Goal: Feedback & Contribution: Leave review/rating

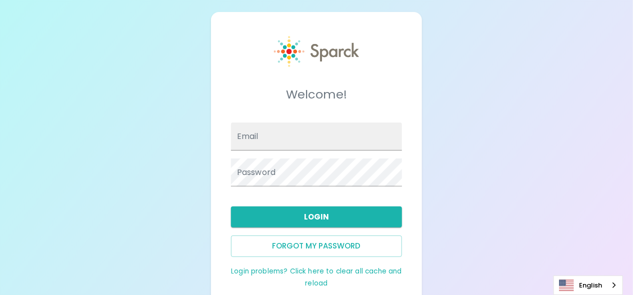
type input "[PERSON_NAME][EMAIL_ADDRESS][PERSON_NAME][DOMAIN_NAME]"
click at [397, 141] on input "Email" at bounding box center [316, 136] width 171 height 28
type input "[PERSON_NAME][EMAIL_ADDRESS][PERSON_NAME][DOMAIN_NAME]"
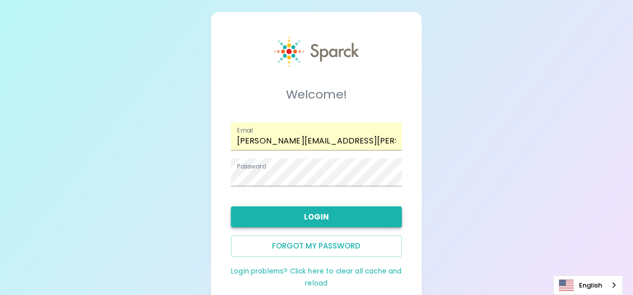
click at [304, 217] on button "Login" at bounding box center [316, 216] width 171 height 21
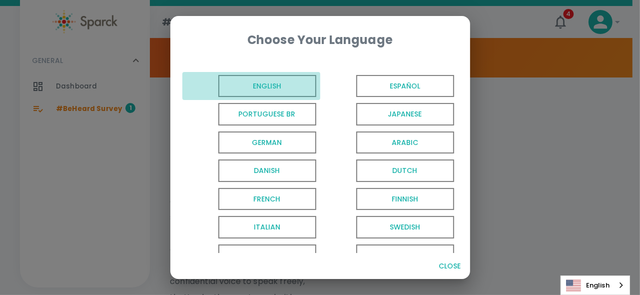
click at [265, 84] on span "English" at bounding box center [267, 86] width 98 height 22
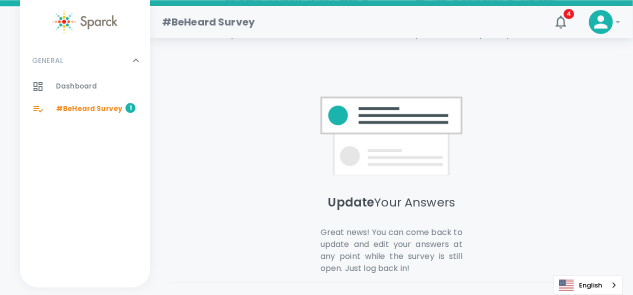
scroll to position [855, 0]
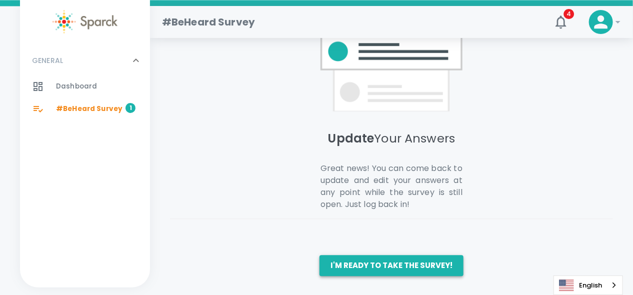
click at [374, 263] on button "I'm ready to take the survey!" at bounding box center [391, 265] width 144 height 21
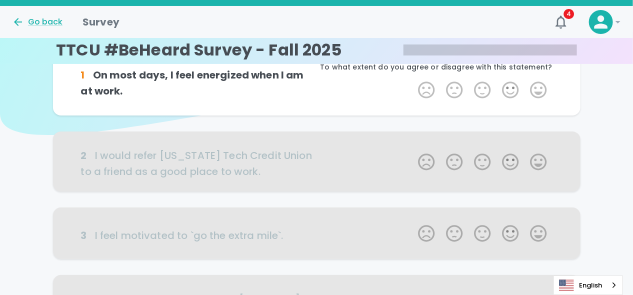
scroll to position [1, 0]
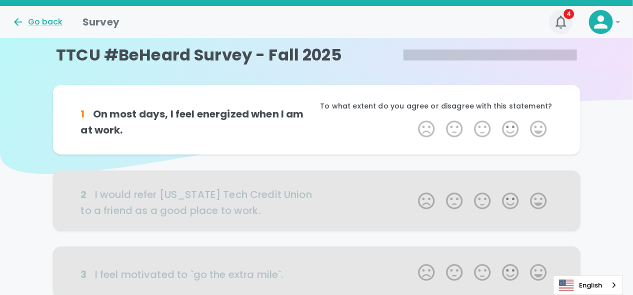
click at [567, 18] on span "4" at bounding box center [569, 14] width 10 height 10
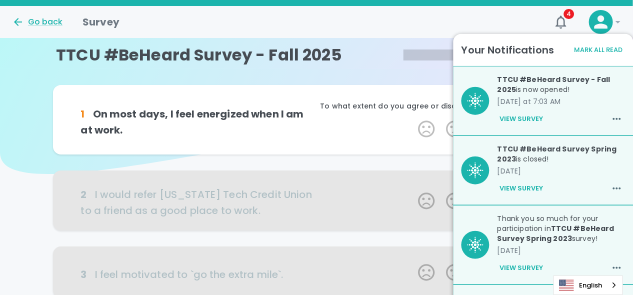
click at [390, 21] on div "Go back Survey" at bounding box center [272, 18] width 537 height 24
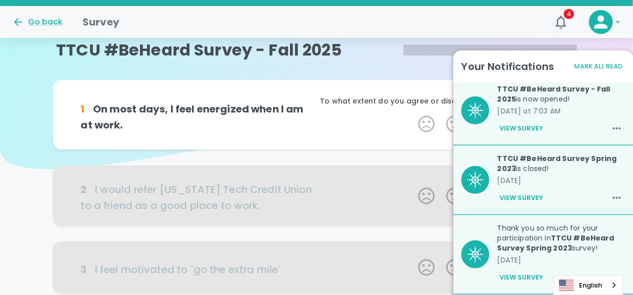
scroll to position [0, 0]
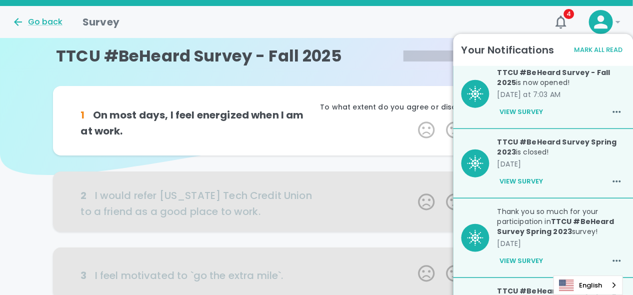
click at [350, 59] on p "TTCU #BeHeard Survey - Fall 2025" at bounding box center [229, 56] width 347 height 20
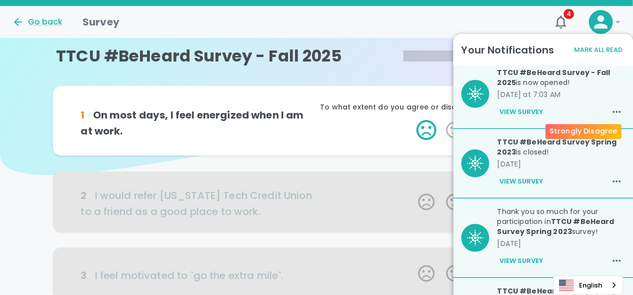
click at [425, 130] on label "1 Star" at bounding box center [426, 130] width 28 height 20
click at [412, 120] on input "1 Star" at bounding box center [412, 119] width 0 height 0
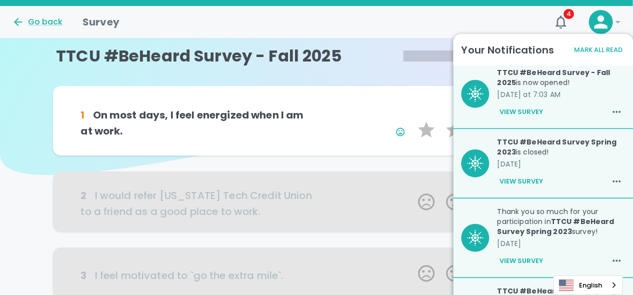
click at [599, 50] on button "Mark All Read" at bounding box center [598, 49] width 53 height 15
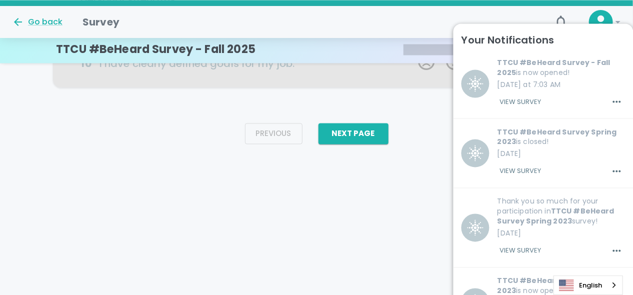
scroll to position [737, 0]
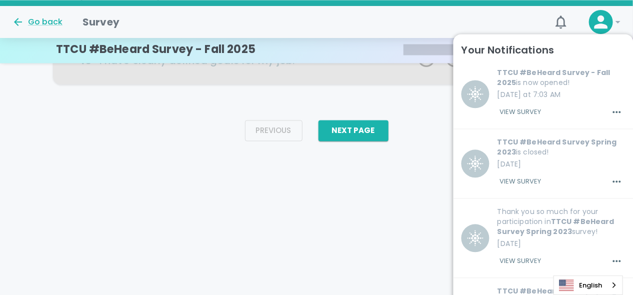
click at [462, 18] on div "Go back Survey" at bounding box center [272, 18] width 537 height 24
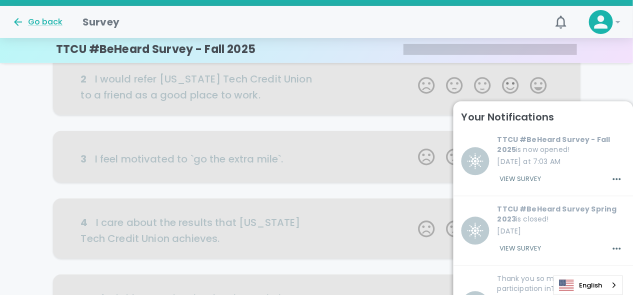
scroll to position [0, 0]
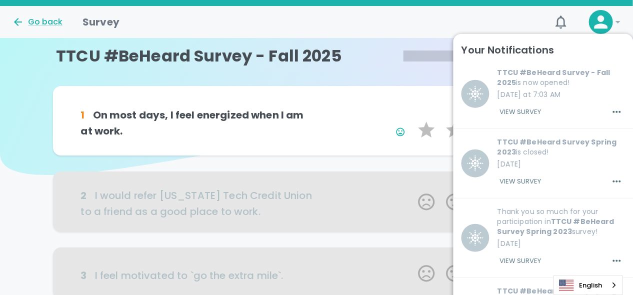
click at [346, 107] on p "This is important to me" at bounding box center [434, 107] width 236 height 10
click at [34, 18] on div "Go back" at bounding box center [37, 22] width 50 height 12
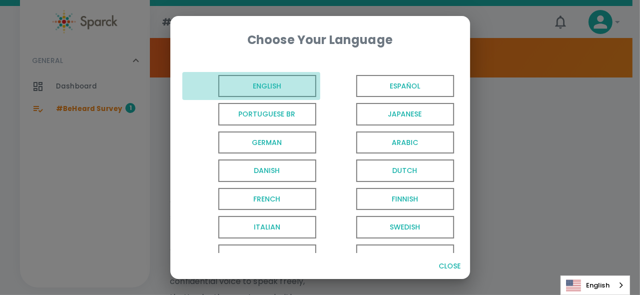
click at [277, 86] on span "English" at bounding box center [267, 86] width 98 height 22
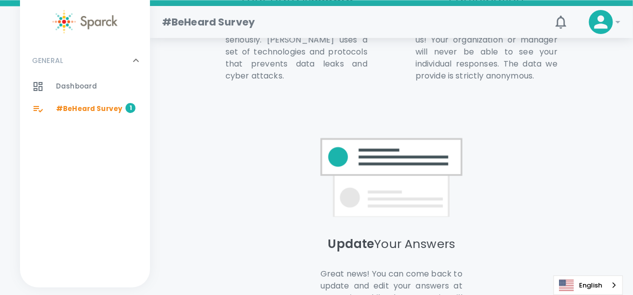
scroll to position [855, 0]
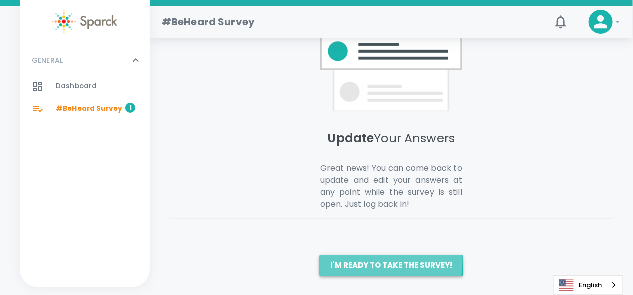
click at [358, 259] on button "I'm ready to take the survey!" at bounding box center [391, 265] width 144 height 21
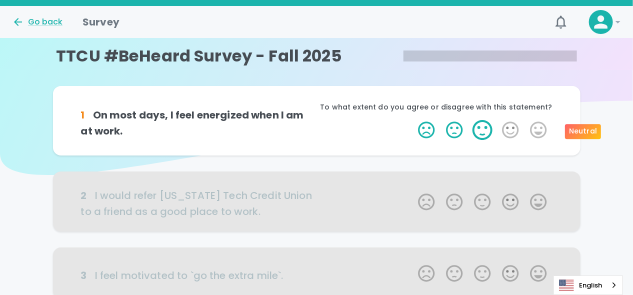
click at [473, 134] on label "3 Stars" at bounding box center [482, 130] width 28 height 20
click at [412, 120] on input "3 Stars" at bounding box center [412, 119] width 0 height 0
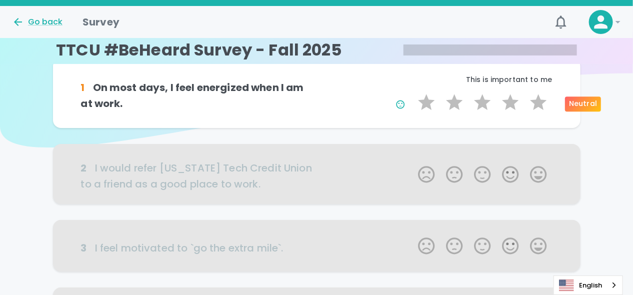
scroll to position [50, 0]
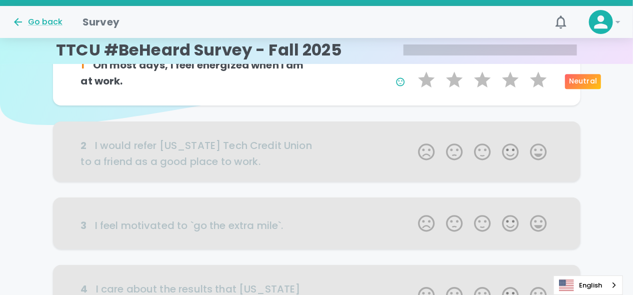
click at [340, 175] on div at bounding box center [316, 151] width 527 height 60
click at [591, 77] on div "Neutral" at bounding box center [583, 81] width 36 height 15
click at [584, 86] on div "Neutral" at bounding box center [583, 81] width 36 height 15
click at [474, 79] on label "3 Stars" at bounding box center [482, 80] width 28 height 20
click at [412, 70] on input "3 Stars" at bounding box center [412, 69] width 0 height 0
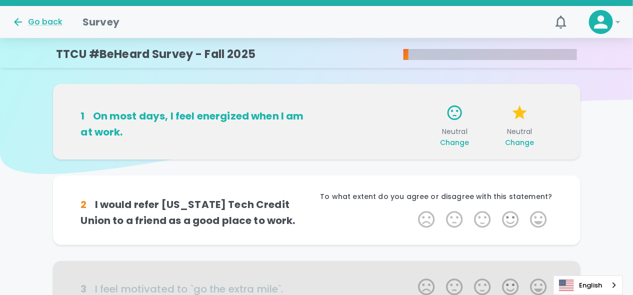
scroll to position [1, 0]
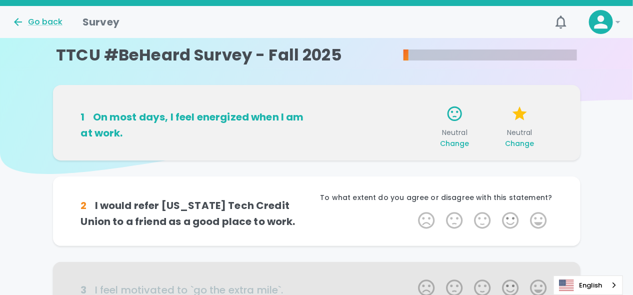
click at [525, 141] on span "Change" at bounding box center [519, 143] width 29 height 10
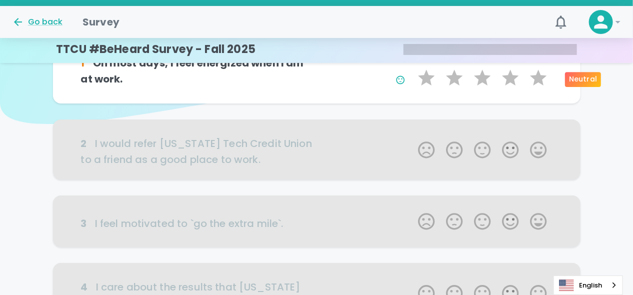
click at [575, 77] on div "Neutral" at bounding box center [583, 79] width 36 height 15
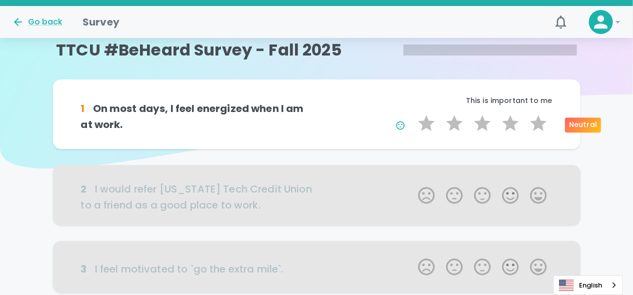
scroll to position [0, 0]
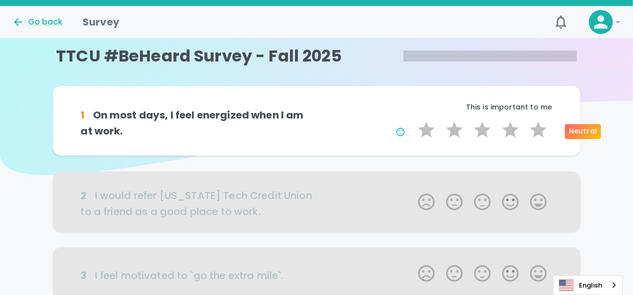
click at [577, 133] on div "Neutral" at bounding box center [583, 131] width 36 height 15
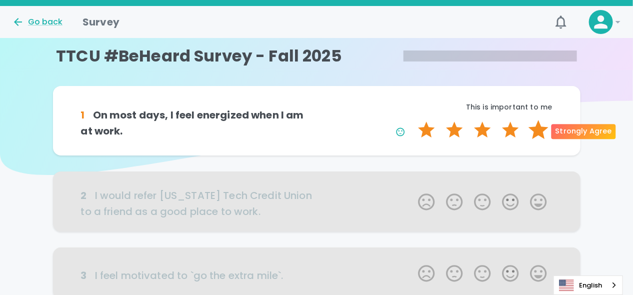
click at [543, 130] on label "5 Stars" at bounding box center [538, 130] width 28 height 20
click at [412, 120] on input "5 Stars" at bounding box center [412, 119] width 0 height 0
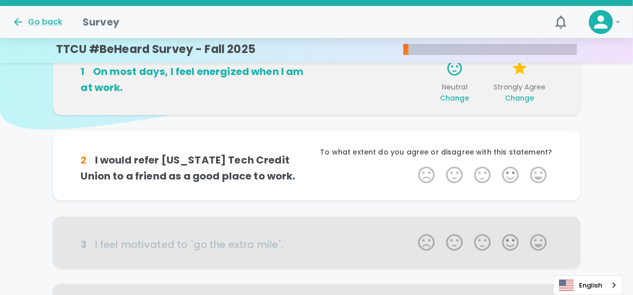
scroll to position [1, 0]
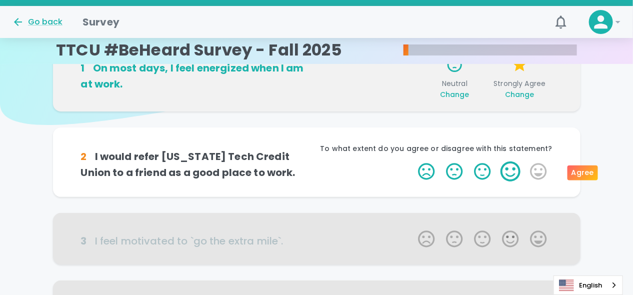
click at [513, 175] on label "4 Stars" at bounding box center [510, 171] width 28 height 20
click at [412, 161] on input "4 Stars" at bounding box center [412, 161] width 0 height 0
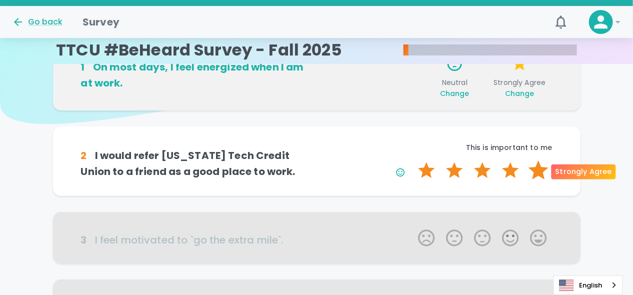
click at [534, 173] on label "5 Stars" at bounding box center [538, 170] width 28 height 20
click at [412, 160] on input "5 Stars" at bounding box center [412, 160] width 0 height 0
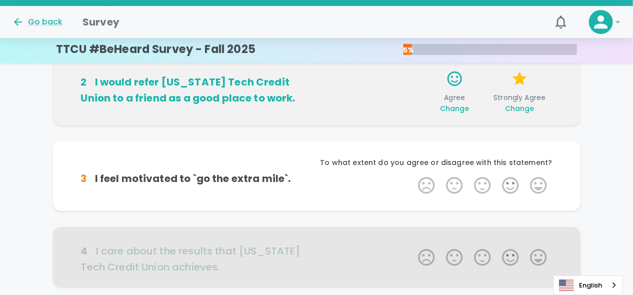
scroll to position [137, 0]
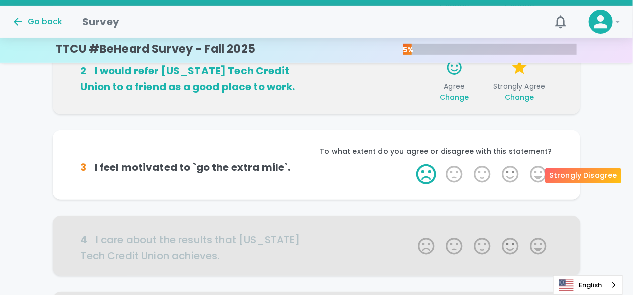
click at [427, 178] on label "1 Star" at bounding box center [426, 174] width 28 height 20
click at [412, 164] on input "1 Star" at bounding box center [412, 164] width 0 height 0
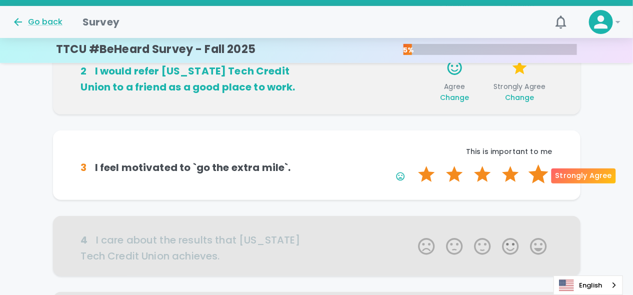
click at [533, 174] on label "5 Stars" at bounding box center [538, 174] width 28 height 20
click at [412, 164] on input "5 Stars" at bounding box center [412, 164] width 0 height 0
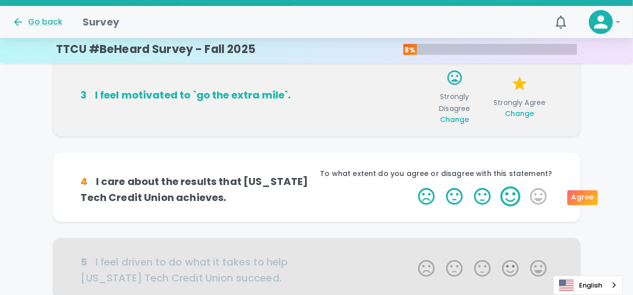
scroll to position [225, 0]
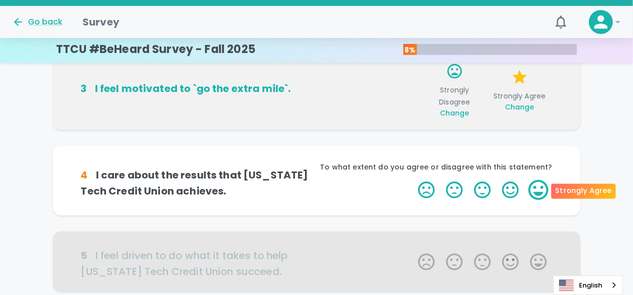
click at [538, 190] on label "5 Stars" at bounding box center [538, 190] width 28 height 20
click at [412, 180] on input "5 Stars" at bounding box center [412, 179] width 0 height 0
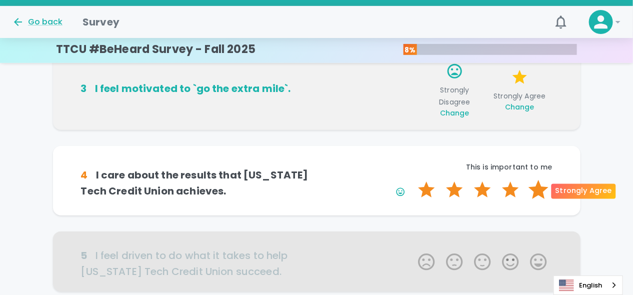
click at [541, 190] on label "5 Stars" at bounding box center [538, 190] width 28 height 20
click at [412, 180] on input "5 Stars" at bounding box center [412, 179] width 0 height 0
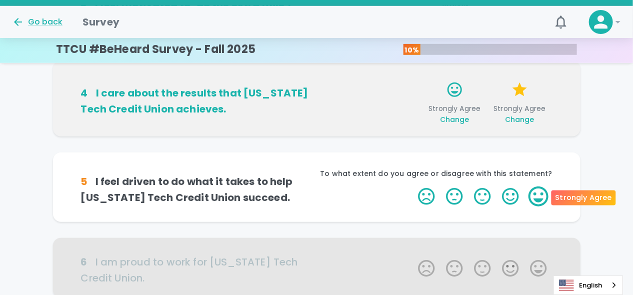
scroll to position [313, 0]
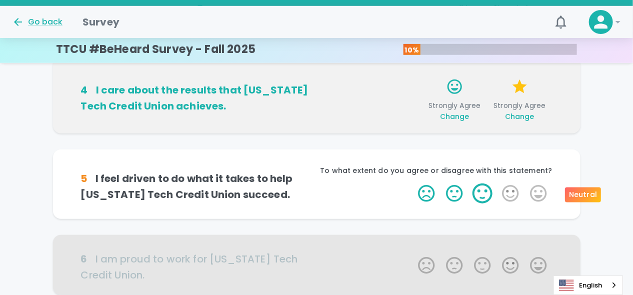
click at [476, 194] on label "3 Stars" at bounding box center [482, 193] width 28 height 20
click at [412, 183] on input "3 Stars" at bounding box center [412, 183] width 0 height 0
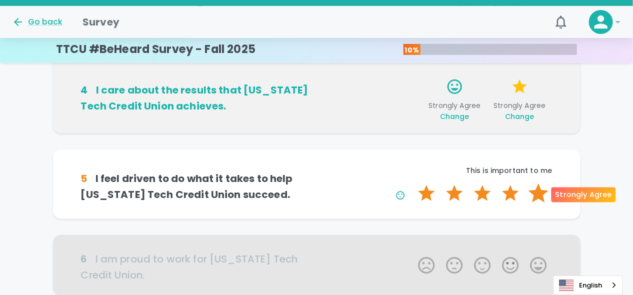
click at [541, 195] on label "5 Stars" at bounding box center [538, 193] width 28 height 20
click at [412, 183] on input "5 Stars" at bounding box center [412, 183] width 0 height 0
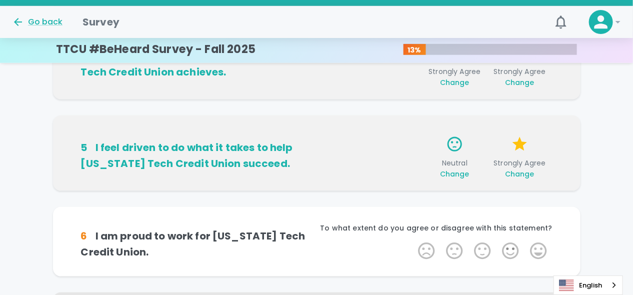
scroll to position [401, 0]
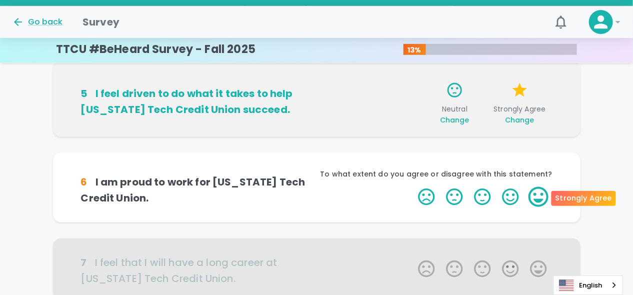
click at [538, 201] on label "5 Stars" at bounding box center [538, 197] width 28 height 20
click at [412, 187] on input "5 Stars" at bounding box center [412, 186] width 0 height 0
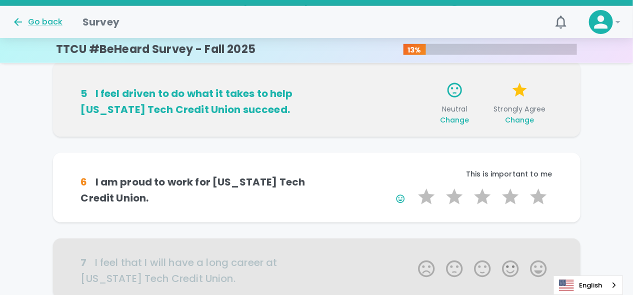
click at [567, 198] on div "6 I am proud to work for Texas Tech Credit Union. This is important to me 1 Sta…" at bounding box center [316, 187] width 503 height 45
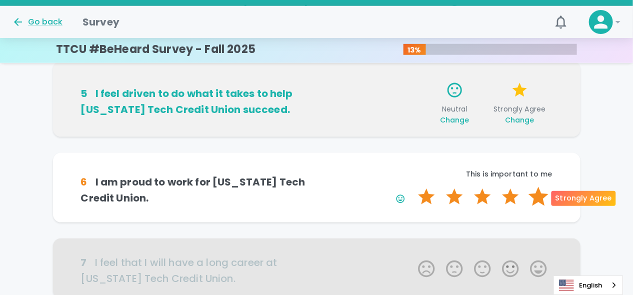
click at [537, 195] on label "5 Stars" at bounding box center [538, 197] width 28 height 20
click at [412, 187] on input "5 Stars" at bounding box center [412, 186] width 0 height 0
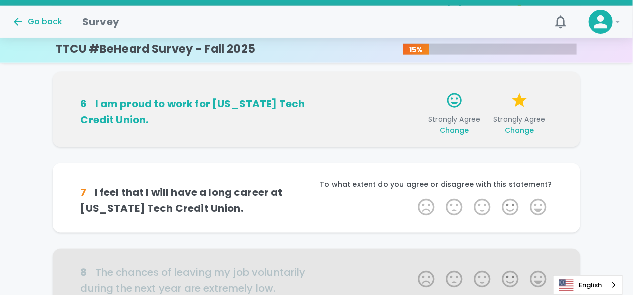
scroll to position [489, 0]
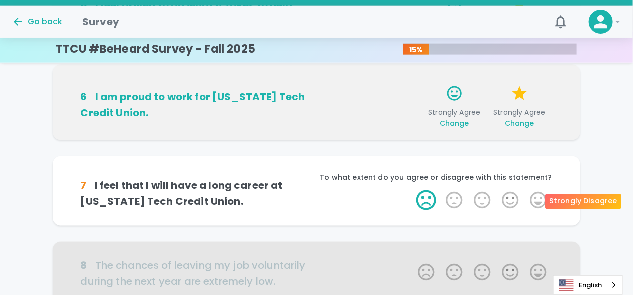
click at [424, 204] on label "1 Star" at bounding box center [426, 200] width 28 height 20
click at [412, 190] on input "1 Star" at bounding box center [412, 190] width 0 height 0
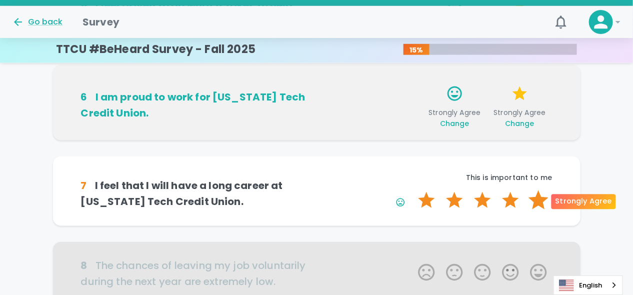
click at [540, 198] on label "5 Stars" at bounding box center [538, 200] width 28 height 20
click at [412, 190] on input "5 Stars" at bounding box center [412, 190] width 0 height 0
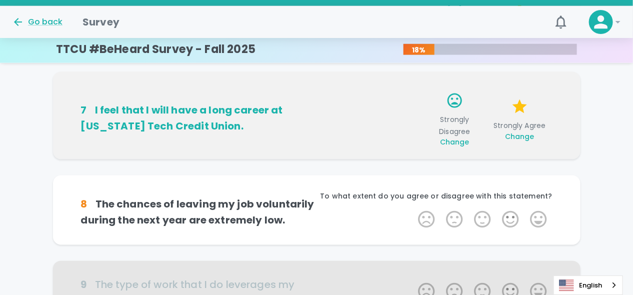
scroll to position [577, 0]
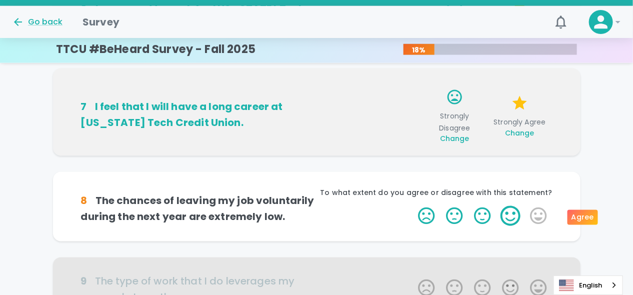
click at [504, 217] on label "4 Stars" at bounding box center [510, 216] width 28 height 20
click at [412, 206] on input "4 Stars" at bounding box center [412, 205] width 0 height 0
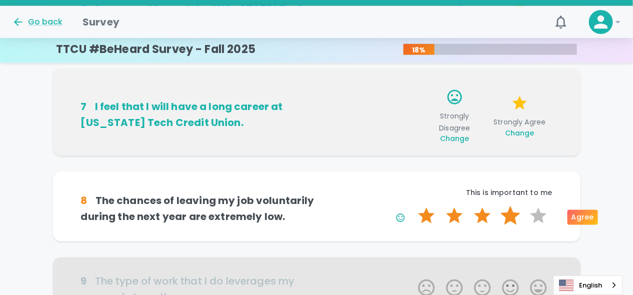
click at [508, 216] on label "4 Stars" at bounding box center [510, 216] width 28 height 20
click at [412, 206] on input "4 Stars" at bounding box center [412, 205] width 0 height 0
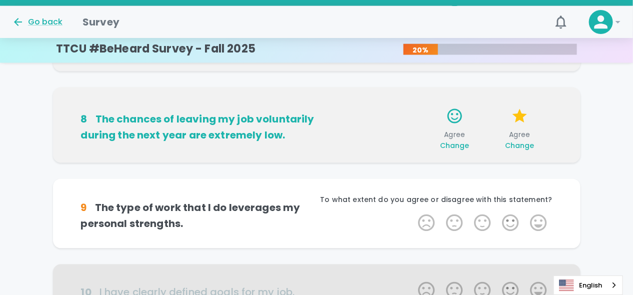
scroll to position [665, 0]
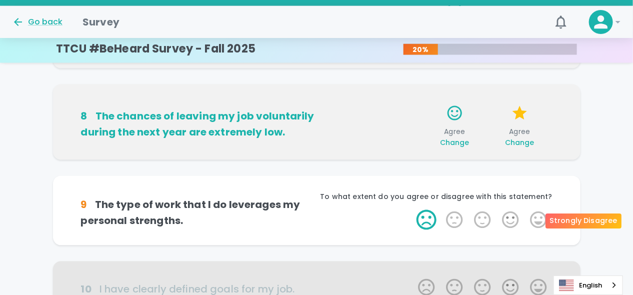
click at [419, 220] on label "1 Star" at bounding box center [426, 220] width 28 height 20
click at [412, 210] on input "1 Star" at bounding box center [412, 209] width 0 height 0
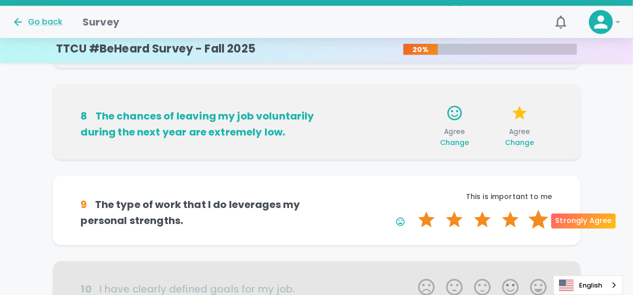
click at [538, 219] on label "5 Stars" at bounding box center [538, 220] width 28 height 20
click at [412, 210] on input "5 Stars" at bounding box center [412, 209] width 0 height 0
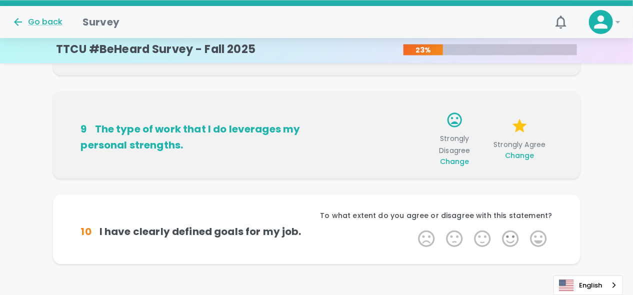
scroll to position [752, 0]
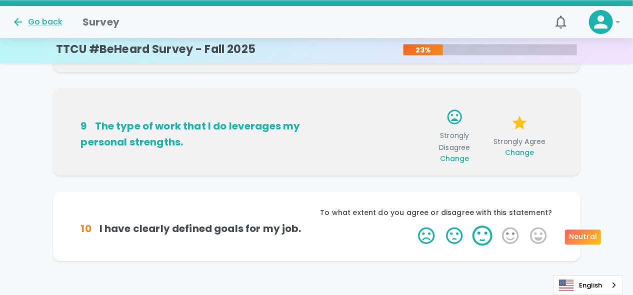
click at [475, 233] on label "3 Stars" at bounding box center [482, 235] width 28 height 20
click at [412, 225] on input "3 Stars" at bounding box center [412, 225] width 0 height 0
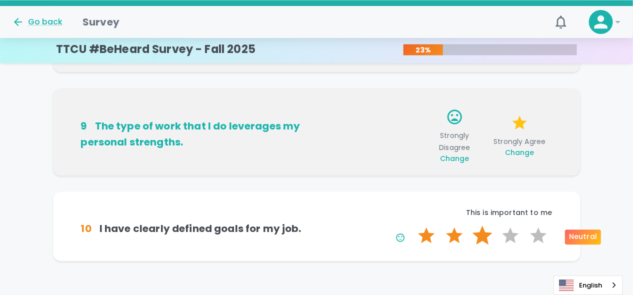
click at [481, 238] on label "3 Stars" at bounding box center [482, 235] width 28 height 20
click at [412, 225] on input "3 Stars" at bounding box center [412, 225] width 0 height 0
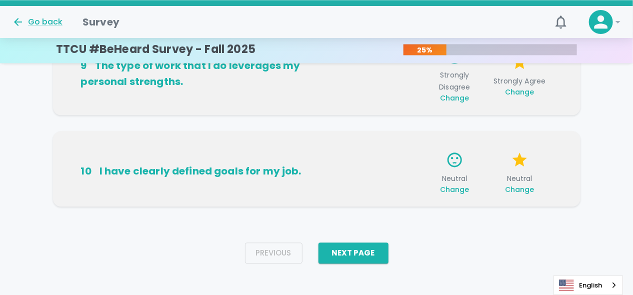
scroll to position [814, 0]
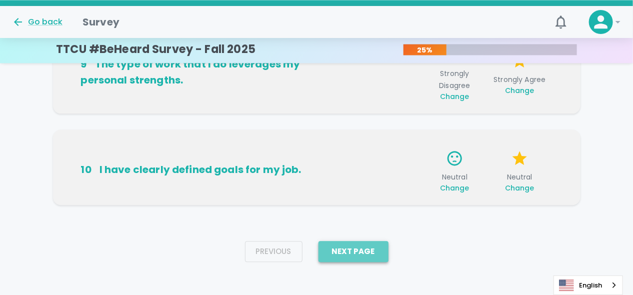
click at [378, 256] on button "Next Page" at bounding box center [353, 251] width 70 height 21
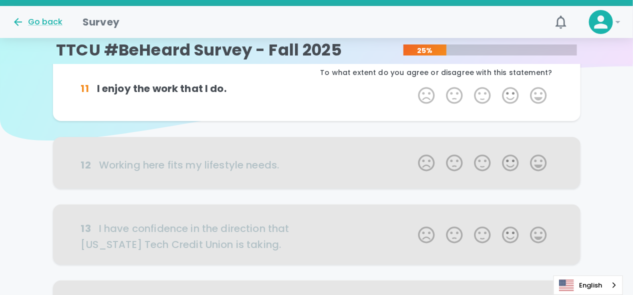
scroll to position [0, 0]
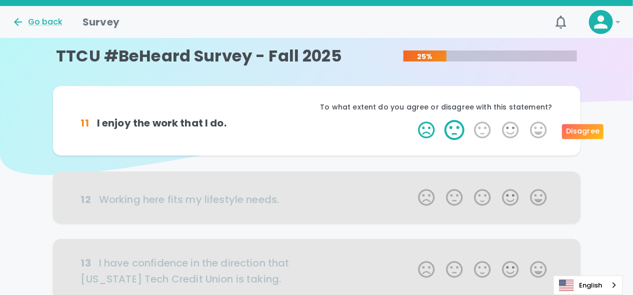
click at [454, 136] on label "2 Stars" at bounding box center [454, 130] width 28 height 20
click at [412, 120] on input "2 Stars" at bounding box center [412, 119] width 0 height 0
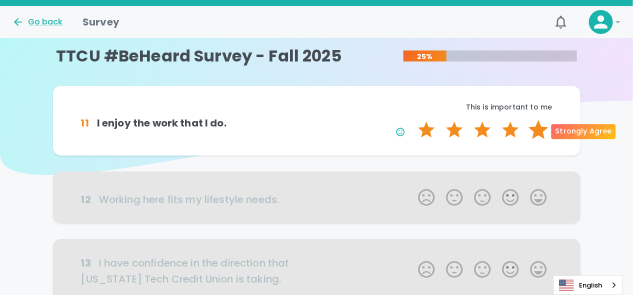
click at [541, 132] on label "5 Stars" at bounding box center [538, 130] width 28 height 20
click at [412, 120] on input "5 Stars" at bounding box center [412, 119] width 0 height 0
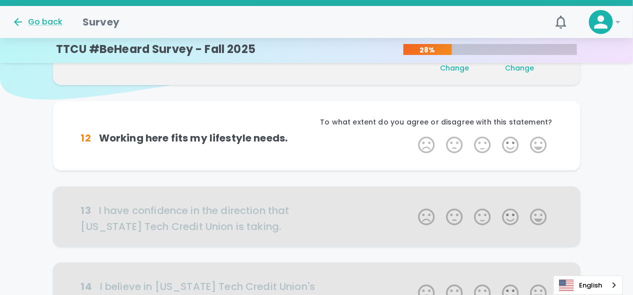
scroll to position [87, 0]
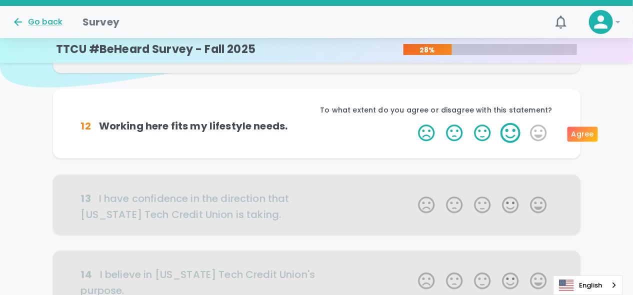
click at [501, 137] on label "4 Stars" at bounding box center [510, 133] width 28 height 20
click at [412, 123] on input "4 Stars" at bounding box center [412, 122] width 0 height 0
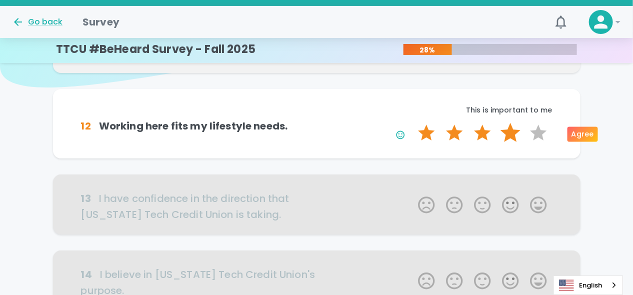
click at [515, 136] on label "4 Stars" at bounding box center [510, 133] width 28 height 20
click at [412, 123] on input "4 Stars" at bounding box center [412, 122] width 0 height 0
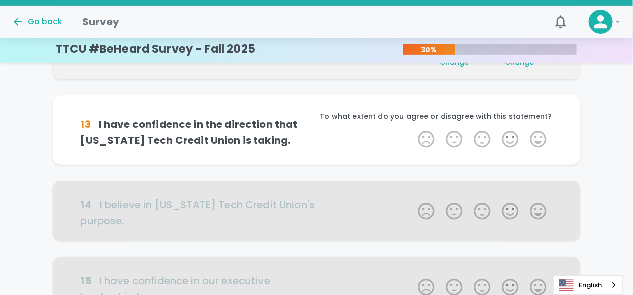
scroll to position [175, 0]
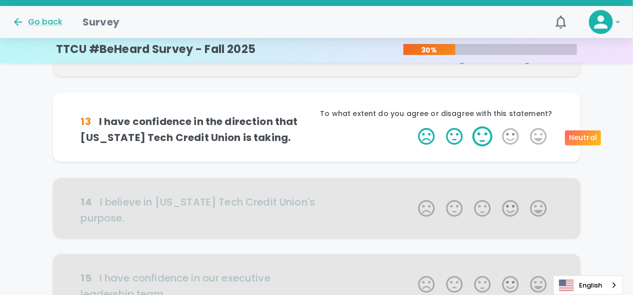
click at [479, 139] on label "3 Stars" at bounding box center [482, 136] width 28 height 20
click at [412, 126] on input "3 Stars" at bounding box center [412, 126] width 0 height 0
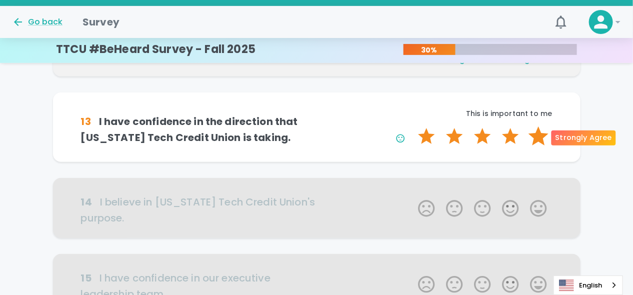
click at [538, 140] on label "5 Stars" at bounding box center [538, 136] width 28 height 20
click at [412, 126] on input "5 Stars" at bounding box center [412, 126] width 0 height 0
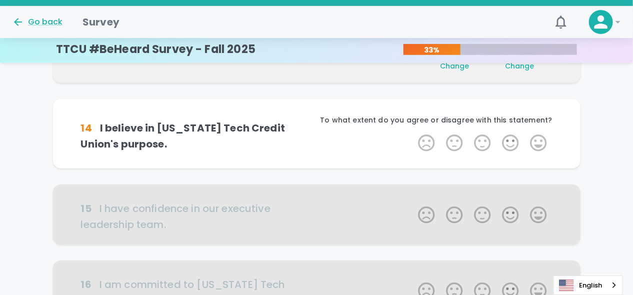
scroll to position [263, 0]
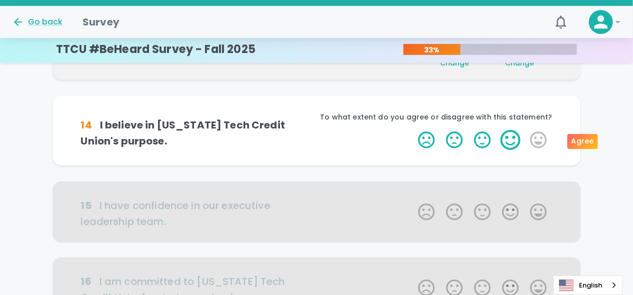
click at [506, 139] on label "4 Stars" at bounding box center [510, 140] width 28 height 20
click at [412, 130] on input "4 Stars" at bounding box center [412, 129] width 0 height 0
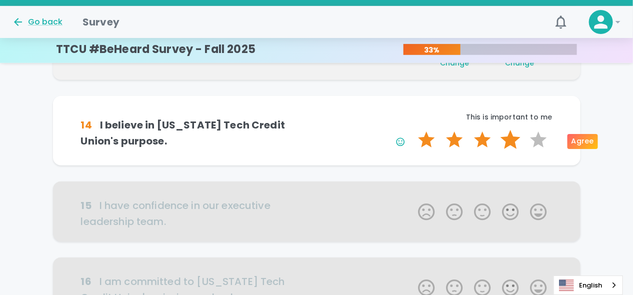
click at [509, 142] on label "4 Stars" at bounding box center [510, 140] width 28 height 20
click at [412, 130] on input "4 Stars" at bounding box center [412, 129] width 0 height 0
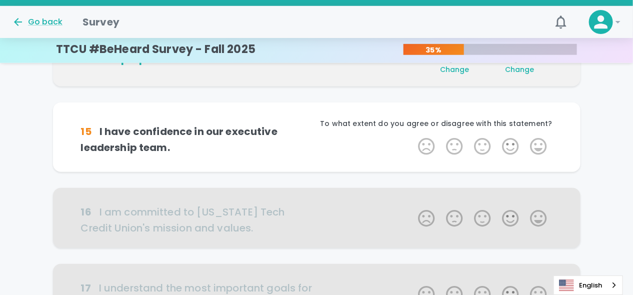
scroll to position [351, 0]
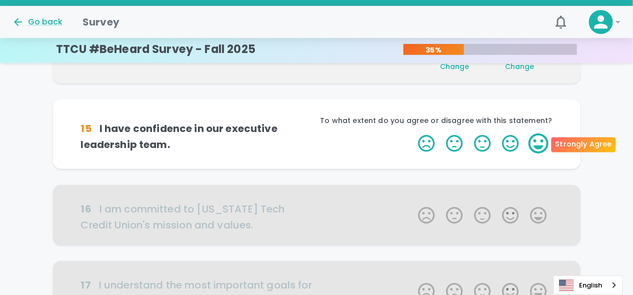
click at [545, 143] on label "5 Stars" at bounding box center [538, 143] width 28 height 20
click at [412, 133] on input "5 Stars" at bounding box center [412, 133] width 0 height 0
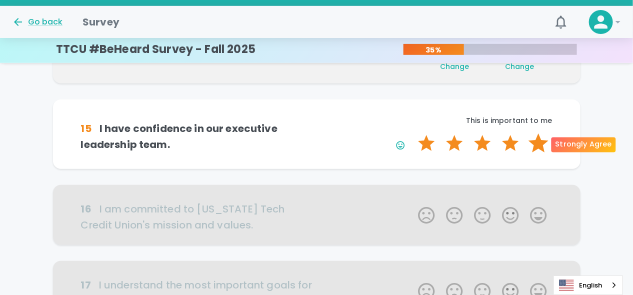
click at [542, 144] on label "5 Stars" at bounding box center [538, 143] width 28 height 20
click at [412, 133] on input "5 Stars" at bounding box center [412, 133] width 0 height 0
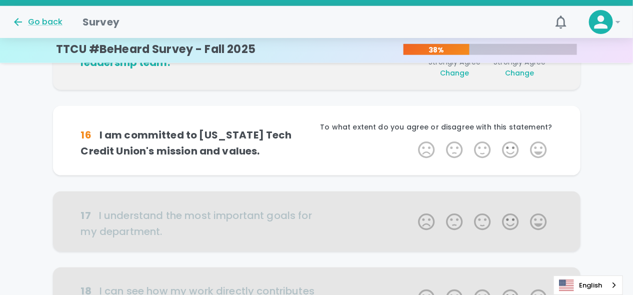
scroll to position [439, 0]
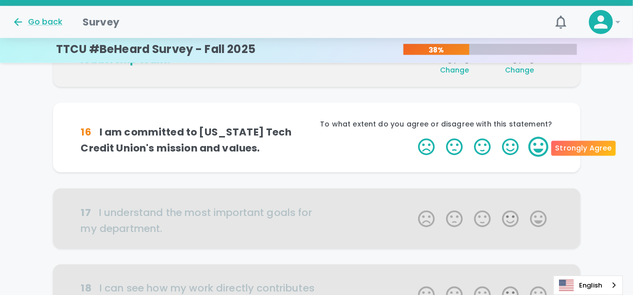
click at [533, 147] on label "5 Stars" at bounding box center [538, 147] width 28 height 20
click at [412, 137] on input "5 Stars" at bounding box center [412, 136] width 0 height 0
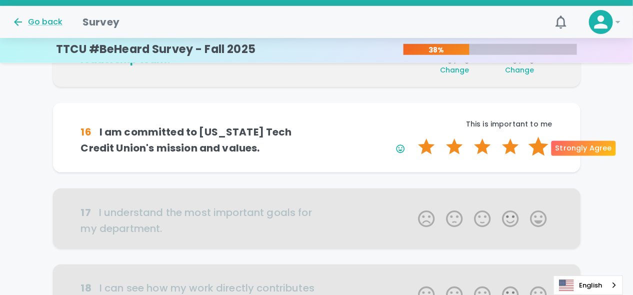
click at [544, 146] on label "5 Stars" at bounding box center [538, 147] width 28 height 20
click at [412, 137] on input "5 Stars" at bounding box center [412, 136] width 0 height 0
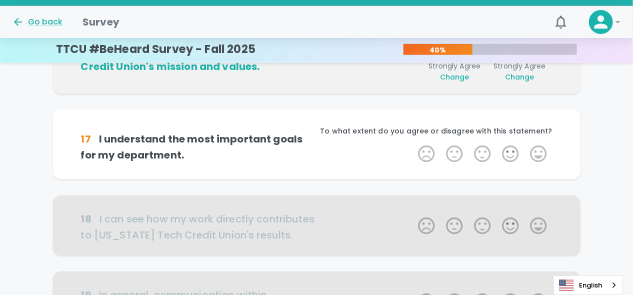
scroll to position [527, 0]
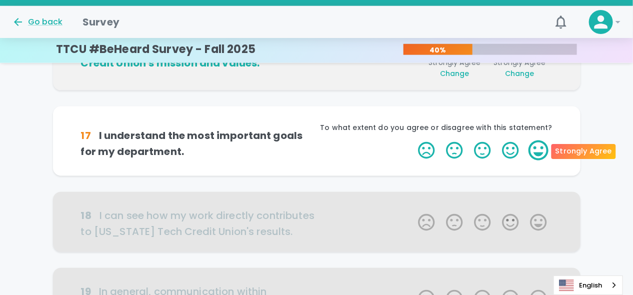
click at [533, 148] on label "5 Stars" at bounding box center [538, 150] width 28 height 20
click at [412, 140] on input "5 Stars" at bounding box center [412, 140] width 0 height 0
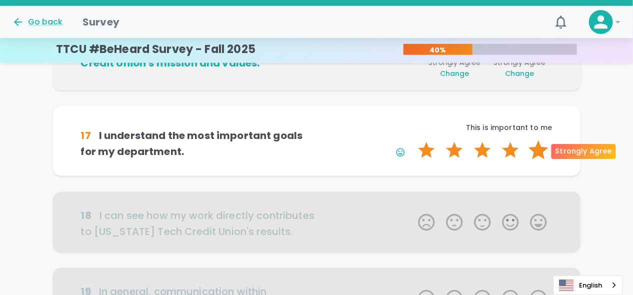
click at [544, 152] on label "5 Stars" at bounding box center [538, 150] width 28 height 20
click at [412, 140] on input "5 Stars" at bounding box center [412, 140] width 0 height 0
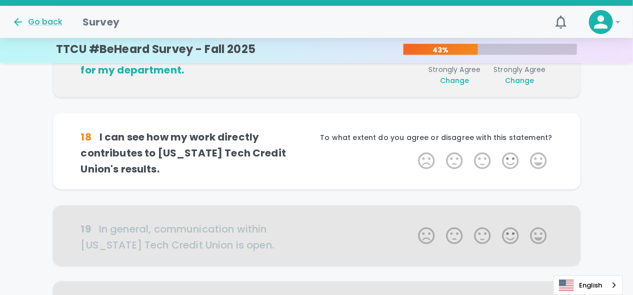
scroll to position [615, 0]
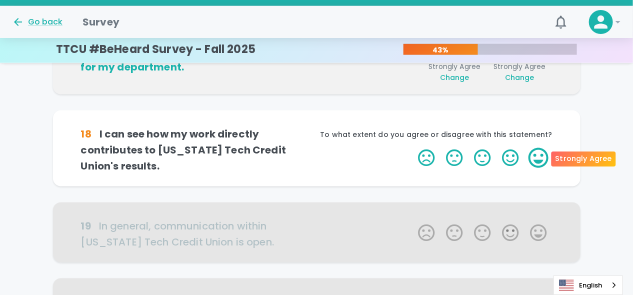
click at [537, 157] on label "5 Stars" at bounding box center [538, 158] width 28 height 20
click at [412, 148] on input "5 Stars" at bounding box center [412, 147] width 0 height 0
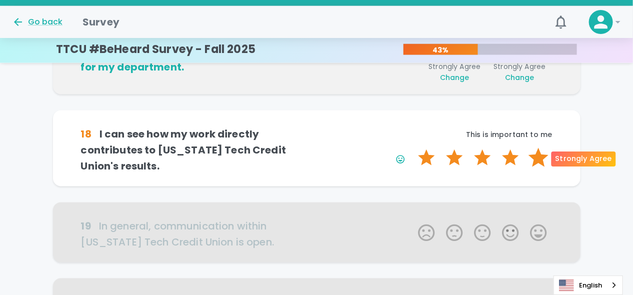
click at [544, 159] on label "5 Stars" at bounding box center [538, 158] width 28 height 20
click at [412, 148] on input "5 Stars" at bounding box center [412, 147] width 0 height 0
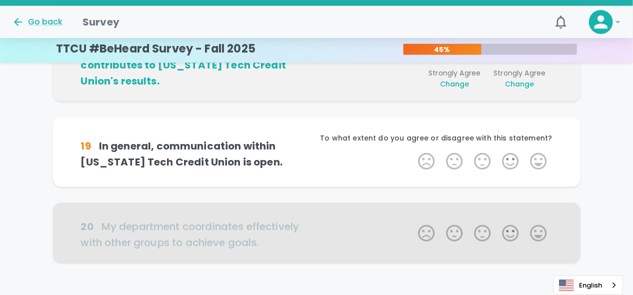
scroll to position [703, 0]
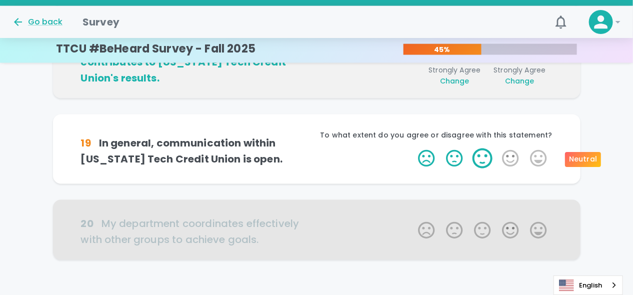
click at [475, 155] on label "3 Stars" at bounding box center [482, 158] width 28 height 20
click at [412, 148] on input "3 Stars" at bounding box center [412, 148] width 0 height 0
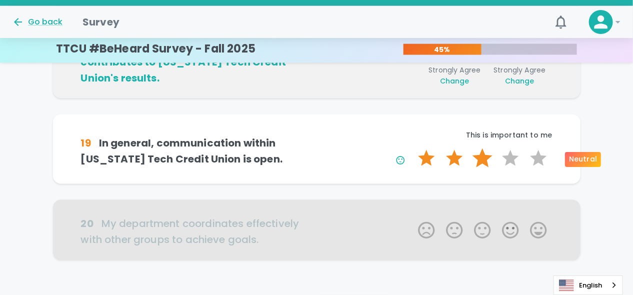
click at [485, 160] on label "3 Stars" at bounding box center [482, 158] width 28 height 20
click at [412, 148] on input "3 Stars" at bounding box center [412, 148] width 0 height 0
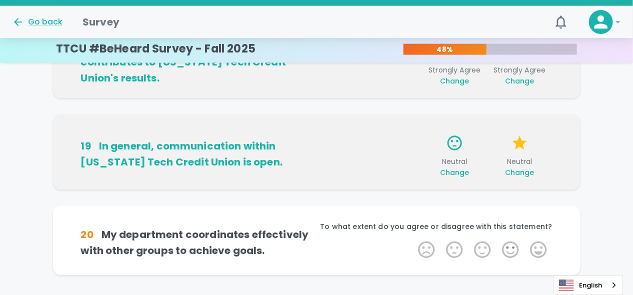
scroll to position [763, 0]
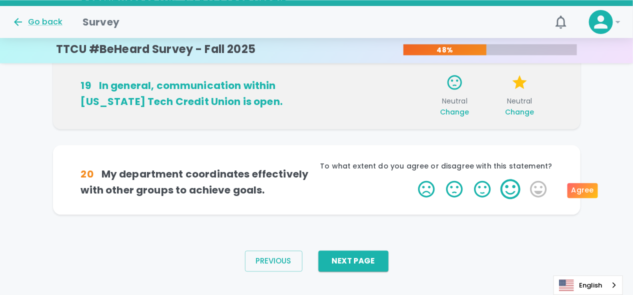
click at [507, 188] on label "4 Stars" at bounding box center [510, 189] width 28 height 20
click at [412, 179] on input "4 Stars" at bounding box center [412, 178] width 0 height 0
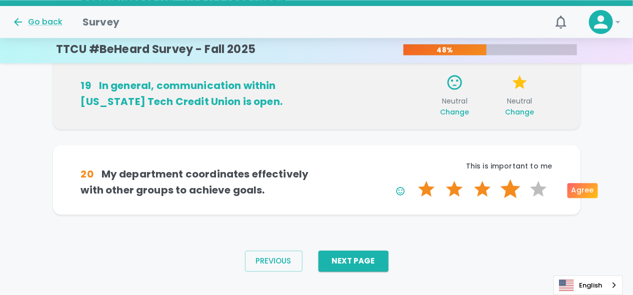
click at [506, 189] on label "4 Stars" at bounding box center [510, 189] width 28 height 20
click at [412, 179] on input "4 Stars" at bounding box center [412, 178] width 0 height 0
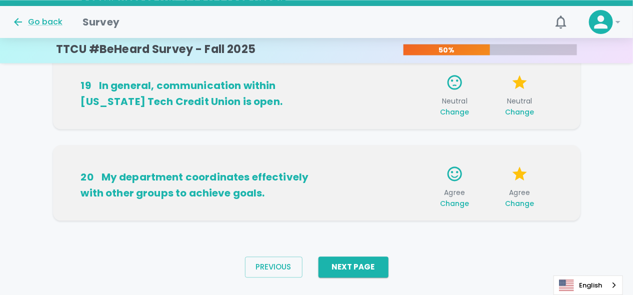
scroll to position [779, 0]
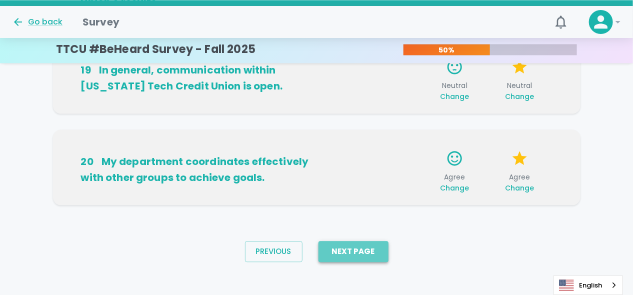
click at [352, 249] on button "Next Page" at bounding box center [353, 251] width 70 height 21
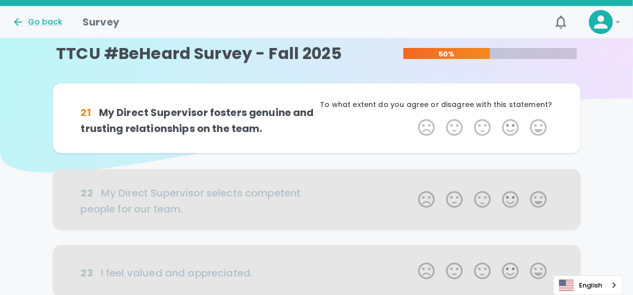
scroll to position [0, 0]
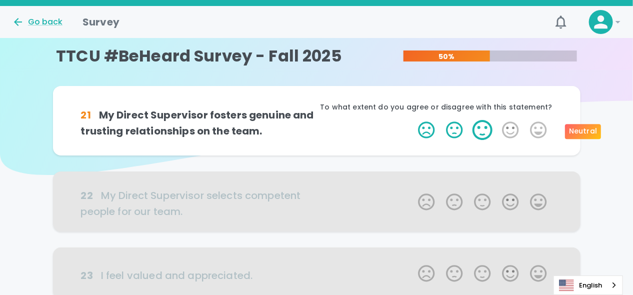
click at [481, 131] on label "3 Stars" at bounding box center [482, 130] width 28 height 20
click at [412, 120] on input "3 Stars" at bounding box center [412, 119] width 0 height 0
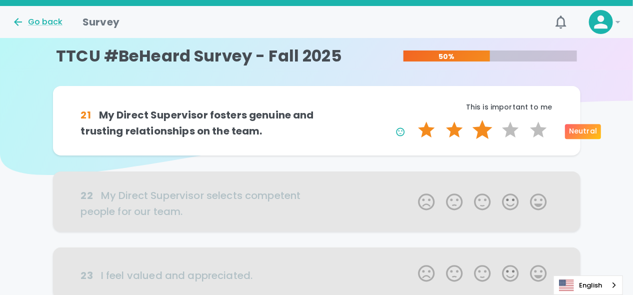
click at [485, 133] on label "3 Stars" at bounding box center [482, 130] width 28 height 20
click at [412, 120] on input "3 Stars" at bounding box center [412, 119] width 0 height 0
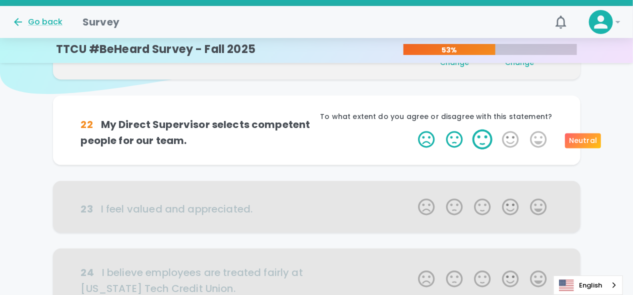
scroll to position [87, 0]
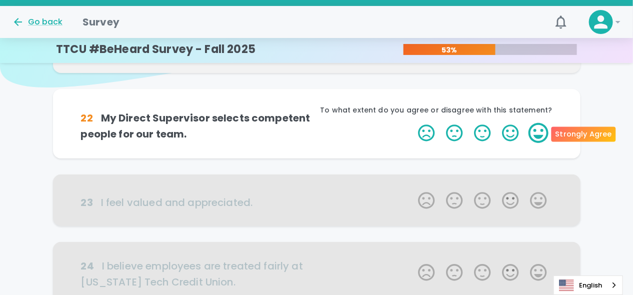
click at [539, 127] on label "5 Stars" at bounding box center [538, 133] width 28 height 20
click at [412, 123] on input "5 Stars" at bounding box center [412, 122] width 0 height 0
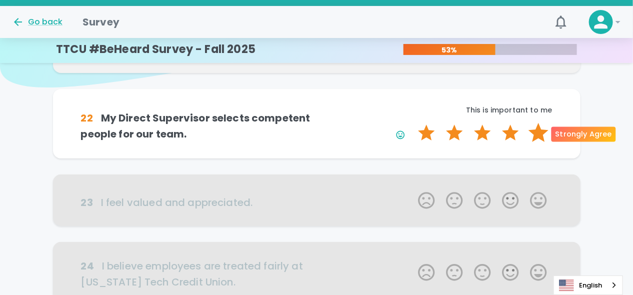
click at [538, 133] on label "5 Stars" at bounding box center [538, 133] width 28 height 20
click at [412, 123] on input "5 Stars" at bounding box center [412, 122] width 0 height 0
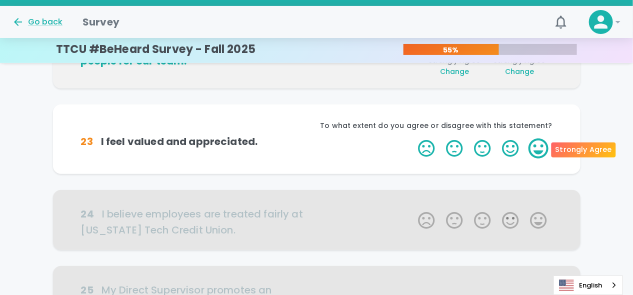
scroll to position [175, 0]
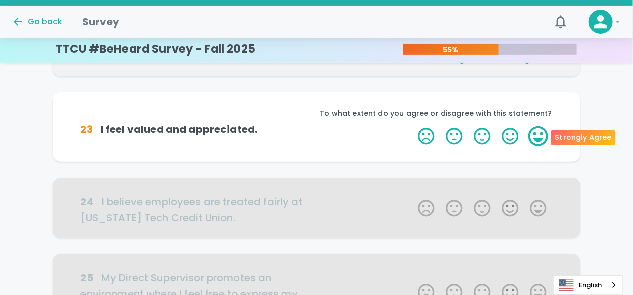
click at [539, 140] on label "5 Stars" at bounding box center [538, 136] width 28 height 20
click at [412, 126] on input "5 Stars" at bounding box center [412, 126] width 0 height 0
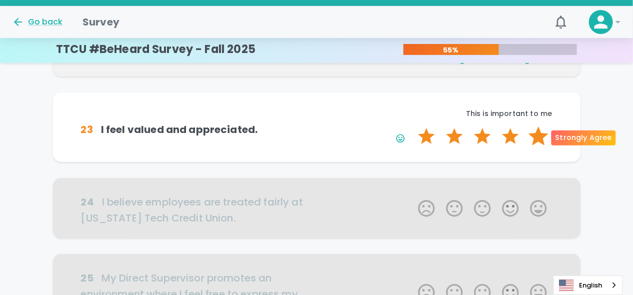
click at [545, 138] on label "5 Stars" at bounding box center [538, 136] width 28 height 20
click at [412, 126] on input "5 Stars" at bounding box center [412, 126] width 0 height 0
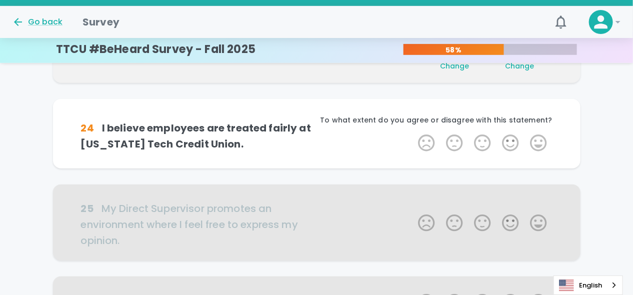
scroll to position [263, 0]
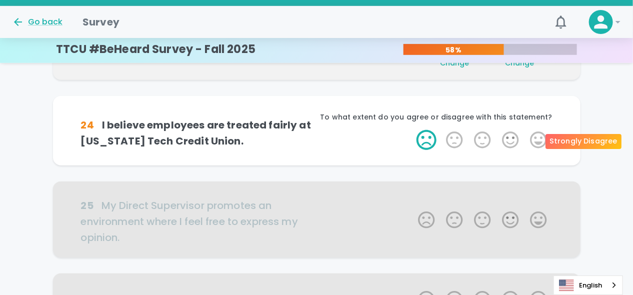
click at [428, 142] on label "1 Star" at bounding box center [426, 140] width 28 height 20
click at [412, 130] on input "1 Star" at bounding box center [412, 129] width 0 height 0
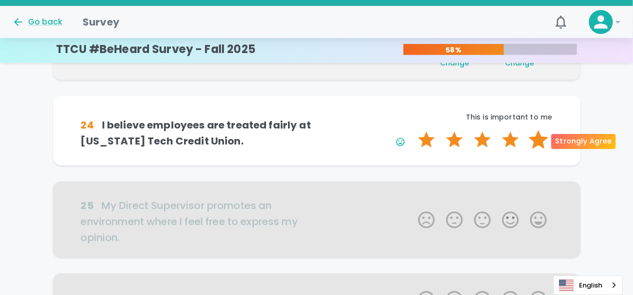
click at [540, 139] on label "5 Stars" at bounding box center [538, 140] width 28 height 20
click at [412, 130] on input "5 Stars" at bounding box center [412, 129] width 0 height 0
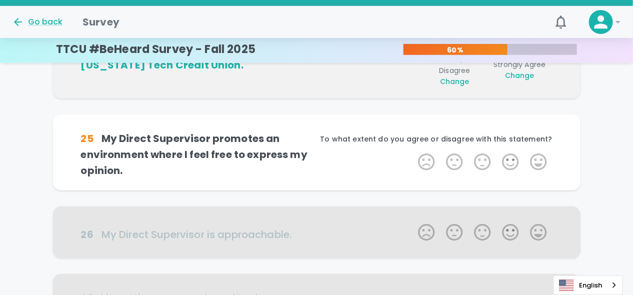
scroll to position [351, 0]
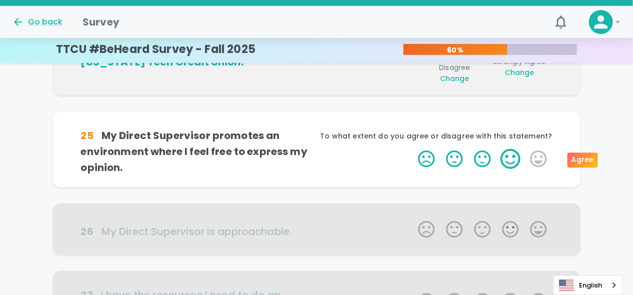
click at [508, 159] on label "4 Stars" at bounding box center [510, 159] width 28 height 20
click at [412, 149] on input "4 Stars" at bounding box center [412, 148] width 0 height 0
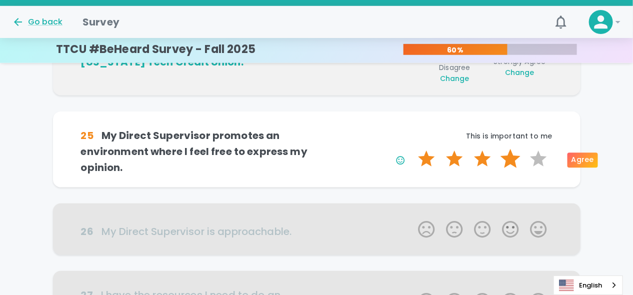
click at [511, 161] on label "4 Stars" at bounding box center [510, 159] width 28 height 20
click at [412, 149] on input "4 Stars" at bounding box center [412, 148] width 0 height 0
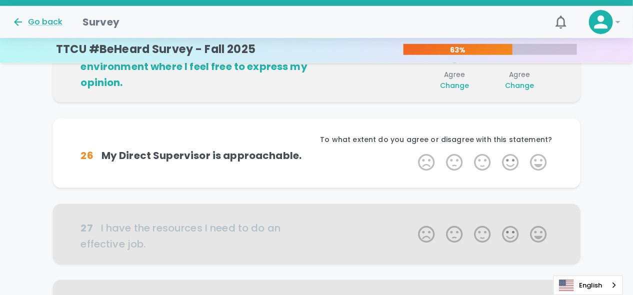
scroll to position [439, 0]
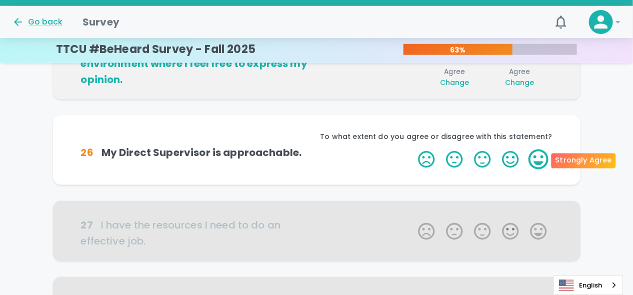
click at [532, 161] on label "5 Stars" at bounding box center [538, 159] width 28 height 20
click at [412, 149] on input "5 Stars" at bounding box center [412, 149] width 0 height 0
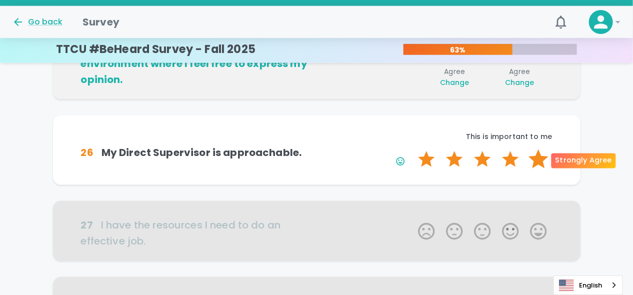
click at [540, 162] on label "5 Stars" at bounding box center [538, 159] width 28 height 20
click at [412, 149] on input "5 Stars" at bounding box center [412, 149] width 0 height 0
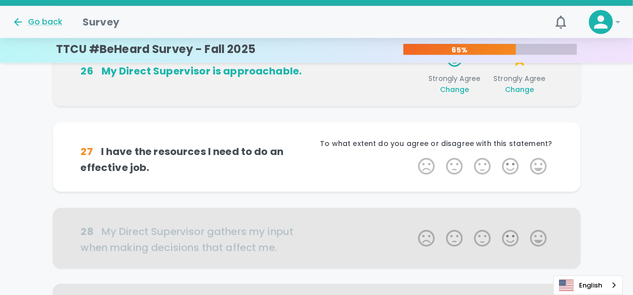
scroll to position [527, 0]
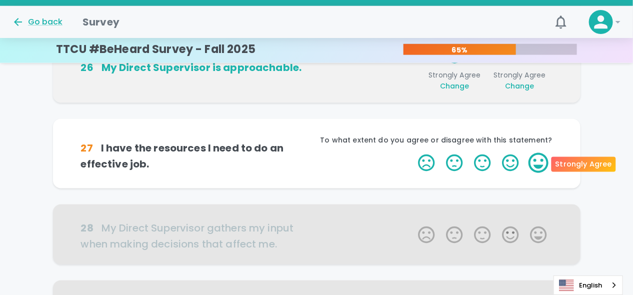
click at [531, 163] on label "5 Stars" at bounding box center [538, 163] width 28 height 20
click at [412, 153] on input "5 Stars" at bounding box center [412, 152] width 0 height 0
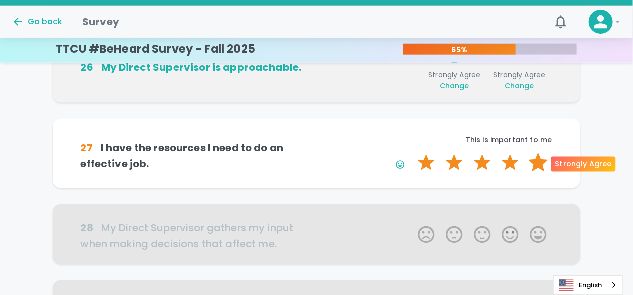
click at [544, 166] on label "5 Stars" at bounding box center [538, 163] width 28 height 20
click at [412, 153] on input "5 Stars" at bounding box center [412, 152] width 0 height 0
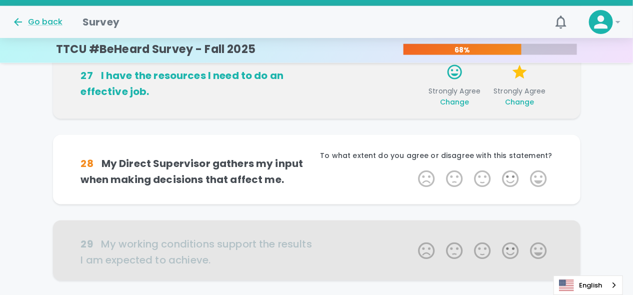
scroll to position [615, 0]
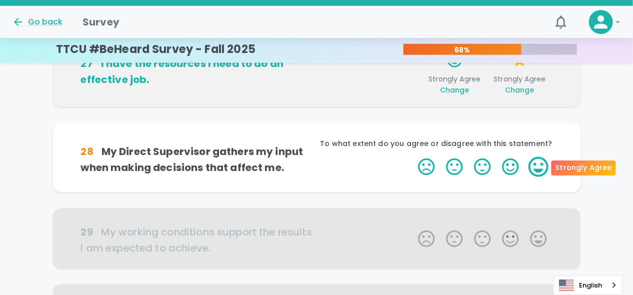
click at [541, 161] on label "5 Stars" at bounding box center [538, 167] width 28 height 20
click at [412, 157] on input "5 Stars" at bounding box center [412, 156] width 0 height 0
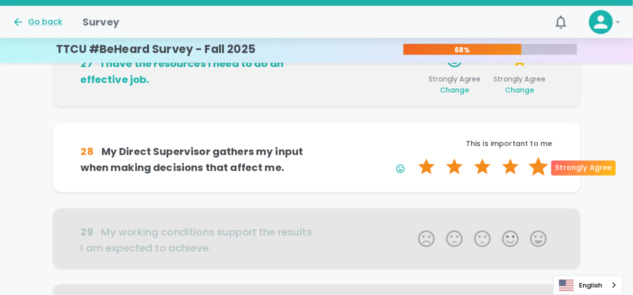
click at [535, 168] on label "5 Stars" at bounding box center [538, 167] width 28 height 20
click at [412, 157] on input "5 Stars" at bounding box center [412, 156] width 0 height 0
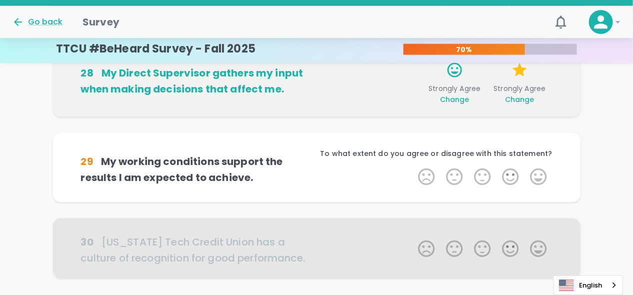
scroll to position [703, 0]
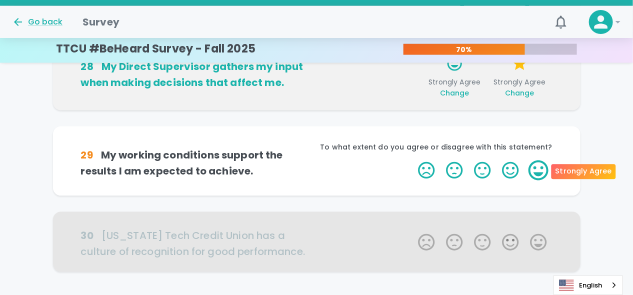
click at [534, 169] on label "5 Stars" at bounding box center [538, 170] width 28 height 20
click at [412, 160] on input "5 Stars" at bounding box center [412, 160] width 0 height 0
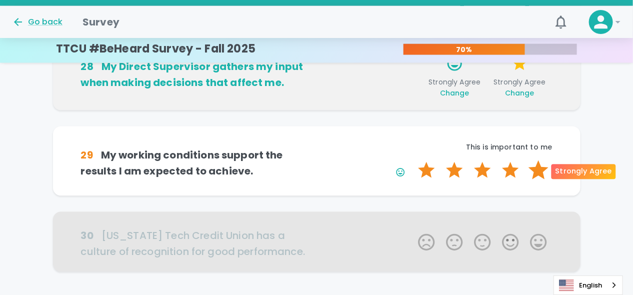
click at [543, 170] on label "5 Stars" at bounding box center [538, 170] width 28 height 20
click at [412, 160] on input "5 Stars" at bounding box center [412, 160] width 0 height 0
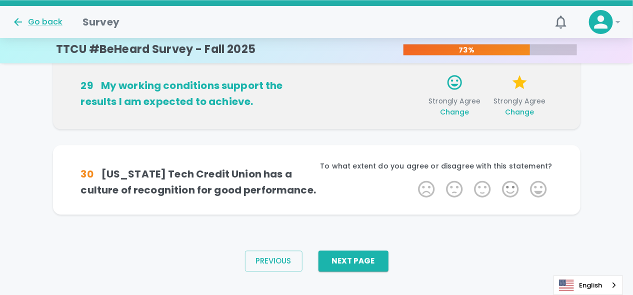
scroll to position [776, 0]
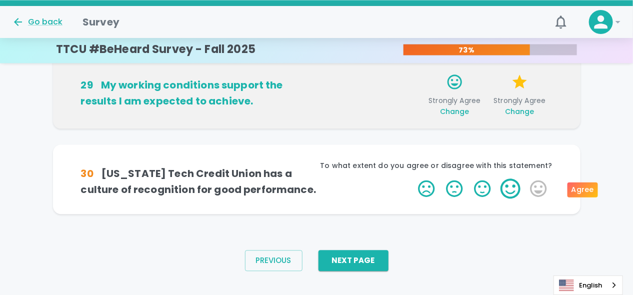
click at [509, 189] on label "4 Stars" at bounding box center [510, 188] width 28 height 20
click at [412, 178] on input "4 Stars" at bounding box center [412, 178] width 0 height 0
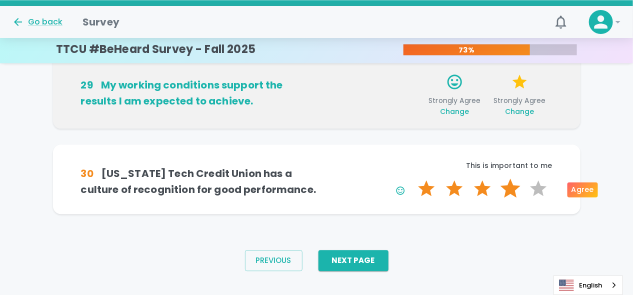
click at [508, 192] on label "4 Stars" at bounding box center [510, 188] width 28 height 20
click at [412, 178] on input "4 Stars" at bounding box center [412, 178] width 0 height 0
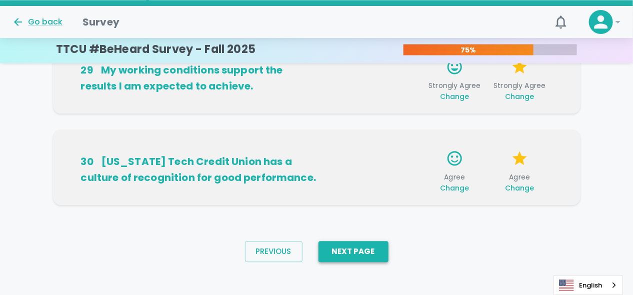
click at [374, 251] on button "Next Page" at bounding box center [353, 251] width 70 height 21
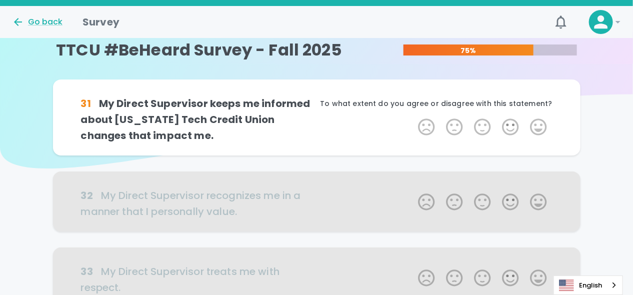
scroll to position [0, 0]
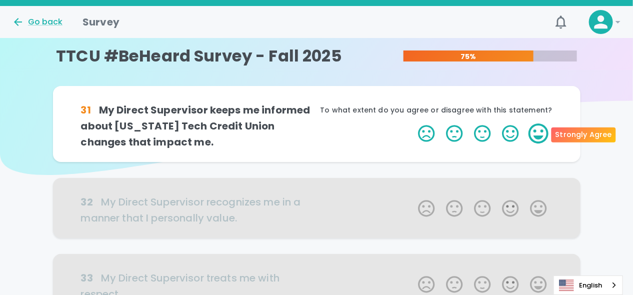
click at [532, 137] on label "5 Stars" at bounding box center [538, 133] width 28 height 20
click at [412, 123] on input "5 Stars" at bounding box center [412, 123] width 0 height 0
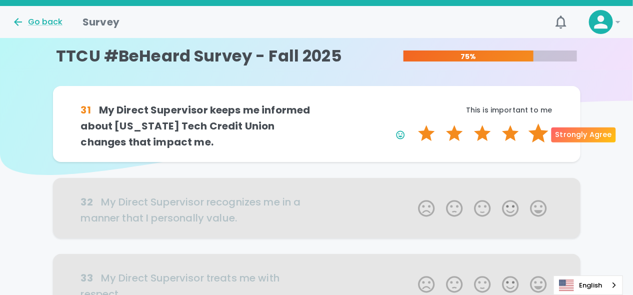
click at [538, 137] on label "5 Stars" at bounding box center [538, 133] width 28 height 20
click at [412, 123] on input "5 Stars" at bounding box center [412, 123] width 0 height 0
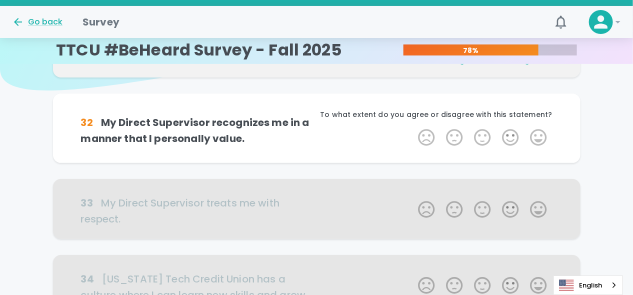
scroll to position [87, 0]
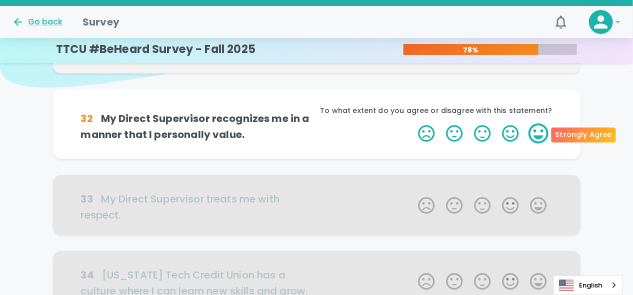
click at [533, 133] on label "5 Stars" at bounding box center [538, 133] width 28 height 20
click at [412, 123] on input "5 Stars" at bounding box center [412, 123] width 0 height 0
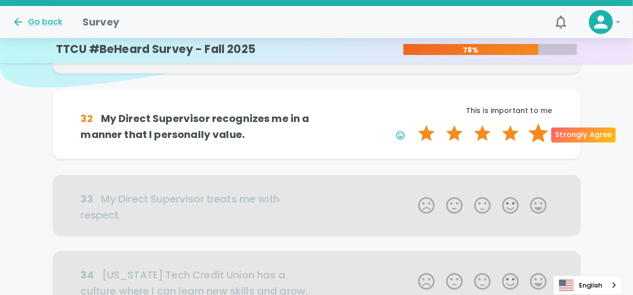
click at [542, 136] on label "5 Stars" at bounding box center [538, 133] width 28 height 20
click at [412, 123] on input "5 Stars" at bounding box center [412, 123] width 0 height 0
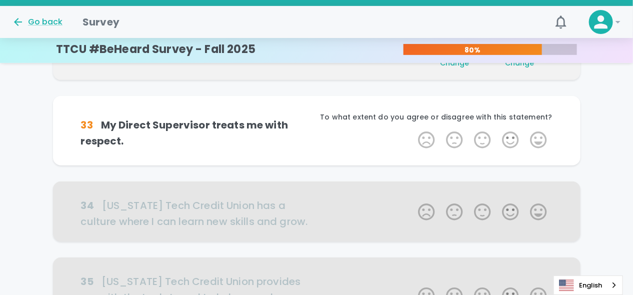
scroll to position [175, 0]
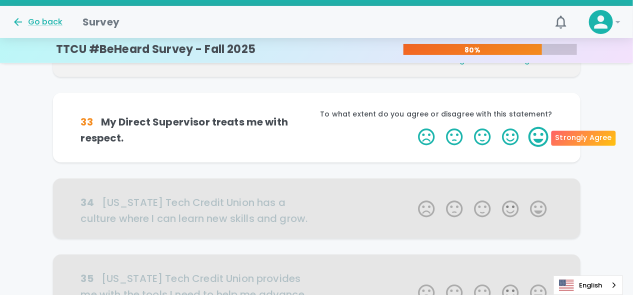
click at [532, 141] on label "5 Stars" at bounding box center [538, 137] width 28 height 20
click at [412, 127] on input "5 Stars" at bounding box center [412, 126] width 0 height 0
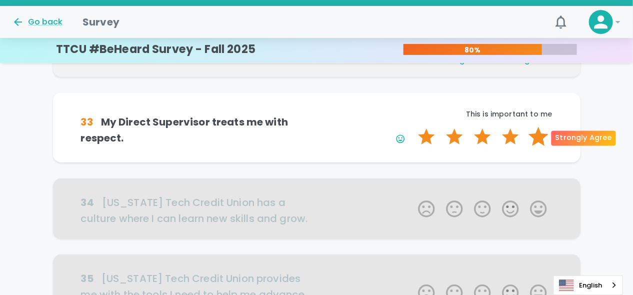
click at [537, 139] on label "5 Stars" at bounding box center [538, 137] width 28 height 20
click at [412, 127] on input "5 Stars" at bounding box center [412, 126] width 0 height 0
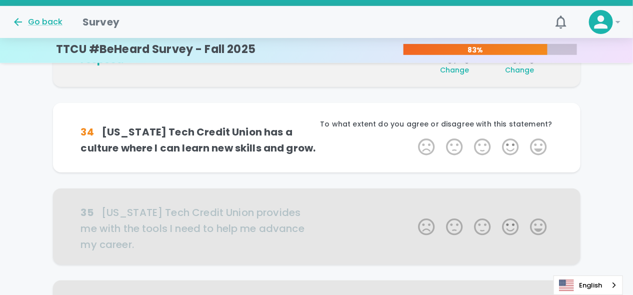
scroll to position [263, 0]
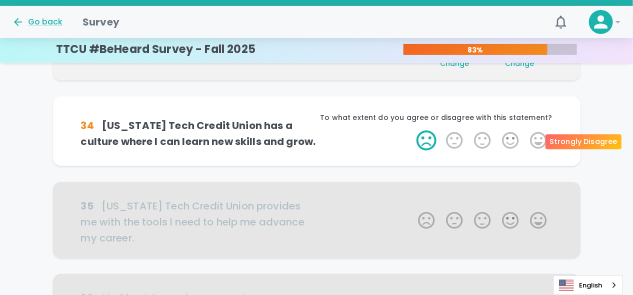
click at [425, 141] on label "1 Star" at bounding box center [426, 140] width 28 height 20
click at [412, 130] on input "1 Star" at bounding box center [412, 130] width 0 height 0
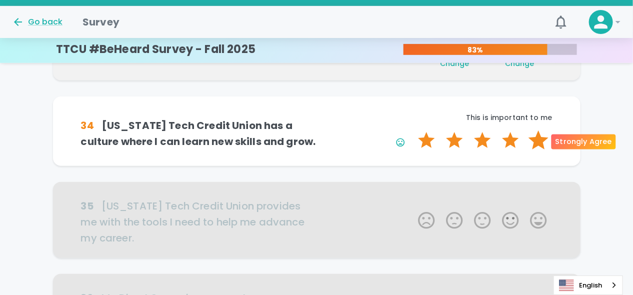
click at [537, 143] on label "5 Stars" at bounding box center [538, 140] width 28 height 20
click at [412, 130] on input "5 Stars" at bounding box center [412, 130] width 0 height 0
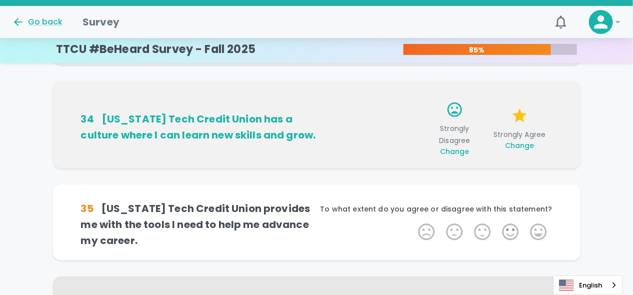
scroll to position [301, 0]
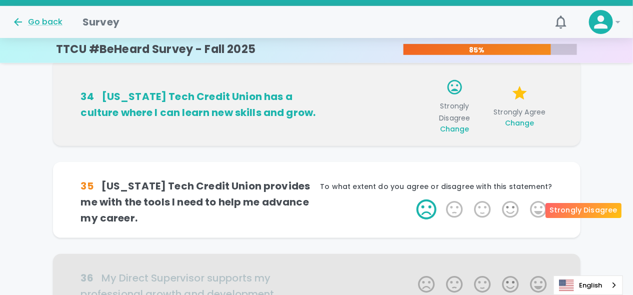
click at [424, 208] on label "1 Star" at bounding box center [426, 209] width 28 height 20
click at [412, 199] on input "1 Star" at bounding box center [412, 199] width 0 height 0
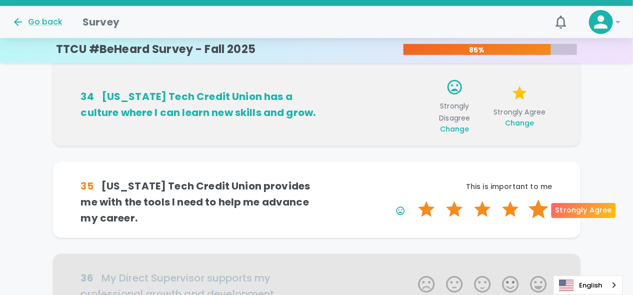
click at [540, 213] on label "5 Stars" at bounding box center [538, 209] width 28 height 20
click at [412, 199] on input "5 Stars" at bounding box center [412, 199] width 0 height 0
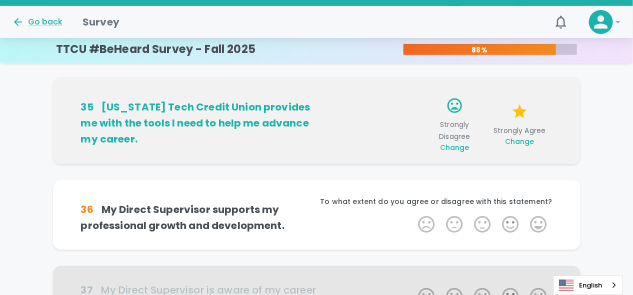
scroll to position [389, 0]
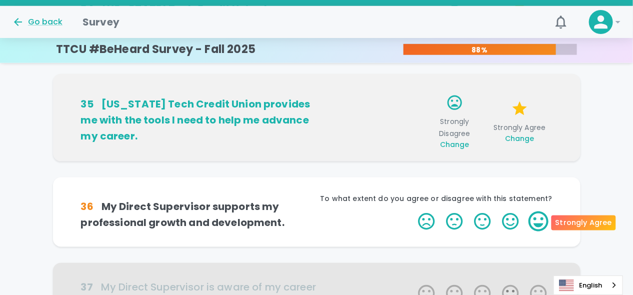
click at [542, 223] on label "5 Stars" at bounding box center [538, 221] width 28 height 20
click at [412, 211] on input "5 Stars" at bounding box center [412, 211] width 0 height 0
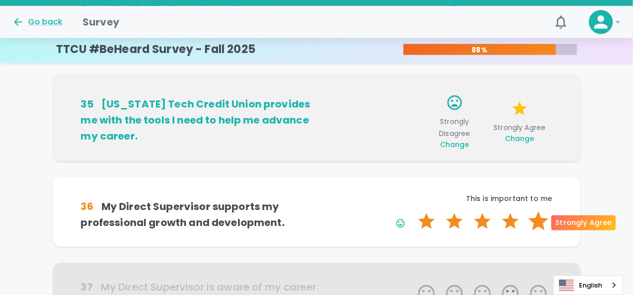
click at [543, 225] on label "5 Stars" at bounding box center [538, 221] width 28 height 20
click at [412, 211] on input "5 Stars" at bounding box center [412, 211] width 0 height 0
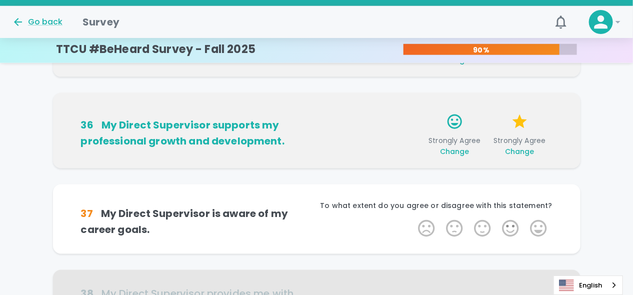
scroll to position [477, 0]
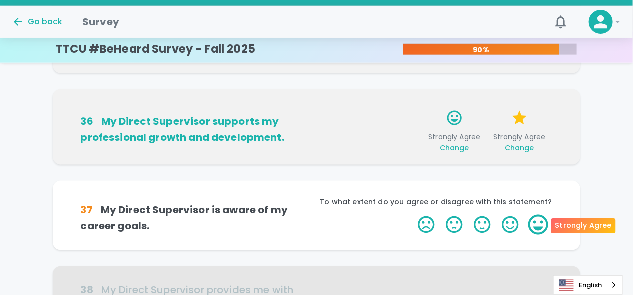
click at [536, 223] on label "5 Stars" at bounding box center [538, 225] width 28 height 20
click at [412, 215] on input "5 Stars" at bounding box center [412, 214] width 0 height 0
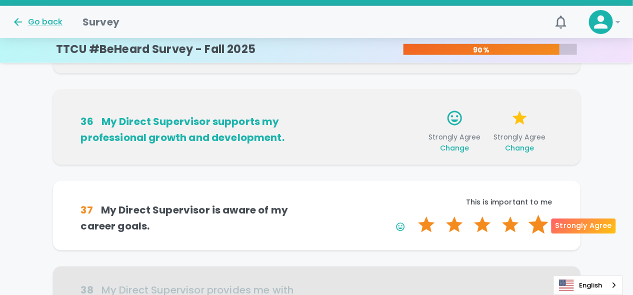
click at [535, 226] on label "5 Stars" at bounding box center [538, 225] width 28 height 20
click at [412, 215] on input "5 Stars" at bounding box center [412, 214] width 0 height 0
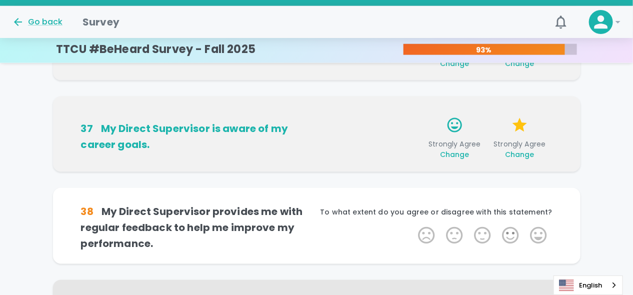
scroll to position [565, 0]
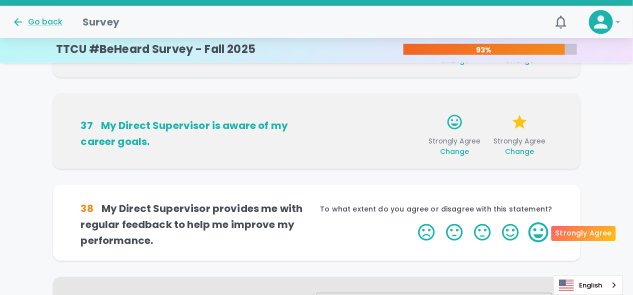
click at [537, 227] on label "5 Stars" at bounding box center [538, 232] width 28 height 20
click at [412, 222] on input "5 Stars" at bounding box center [412, 222] width 0 height 0
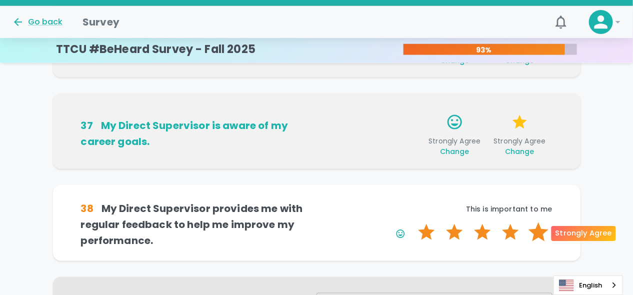
click at [538, 232] on label "5 Stars" at bounding box center [538, 232] width 28 height 20
click at [412, 222] on input "5 Stars" at bounding box center [412, 222] width 0 height 0
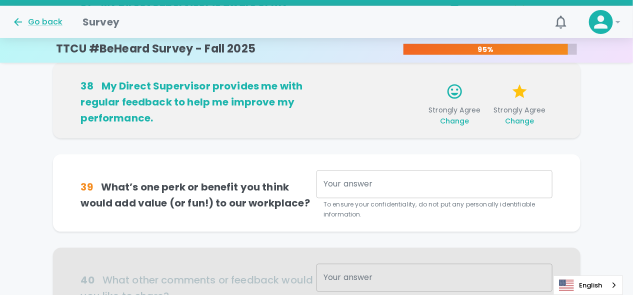
scroll to position [703, 0]
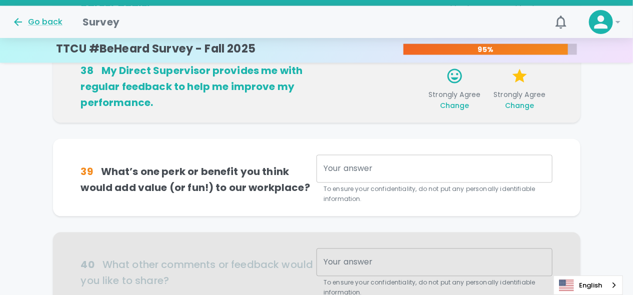
click at [357, 175] on div "x Your answer" at bounding box center [434, 169] width 236 height 28
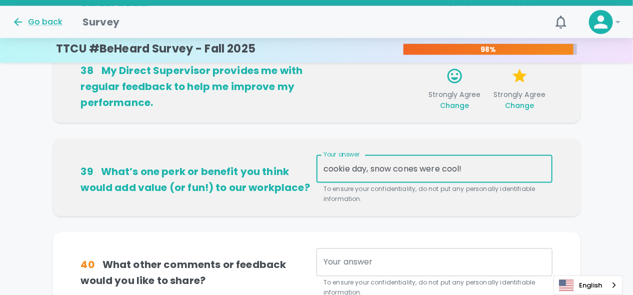
click at [479, 168] on textarea "cookie day, snow cones were cool!" at bounding box center [434, 168] width 222 height 11
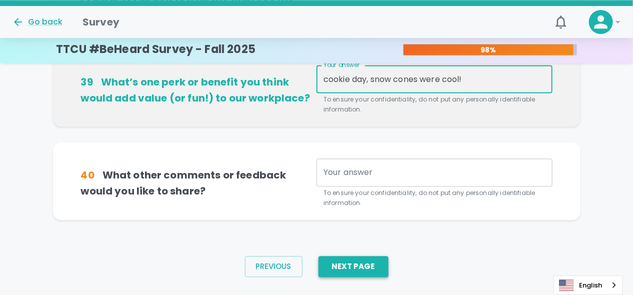
scroll to position [813, 0]
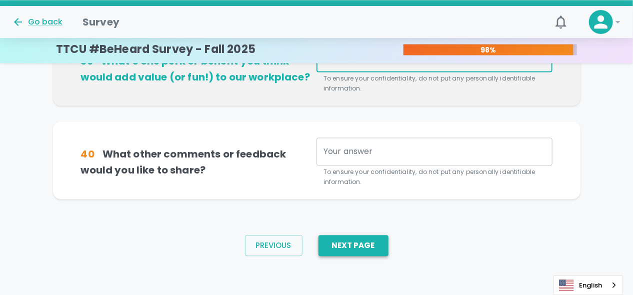
type textarea "cookie day, snow cones were cool!"
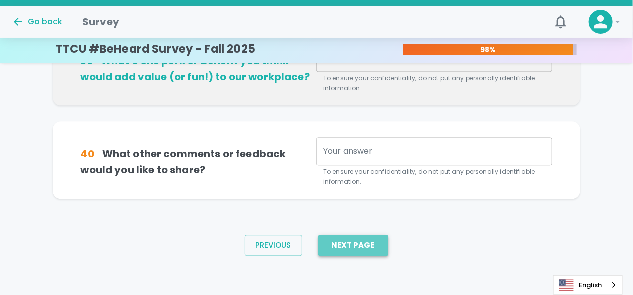
click at [369, 245] on button "Next Page" at bounding box center [353, 245] width 70 height 21
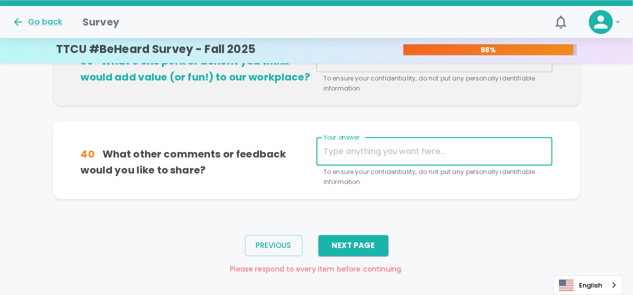
click at [362, 155] on textarea "Your answer" at bounding box center [434, 150] width 222 height 11
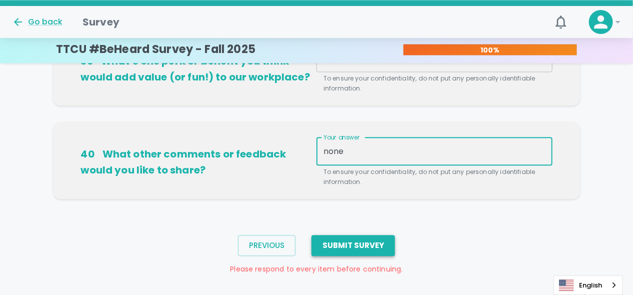
type textarea "none"
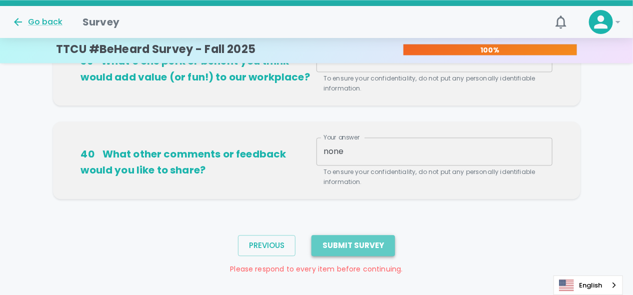
click at [363, 242] on button "Submit Survey" at bounding box center [352, 245] width 83 height 21
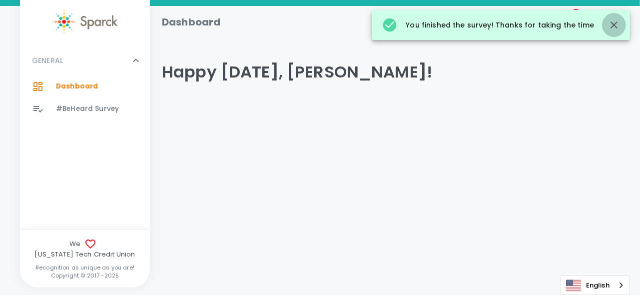
click at [617, 26] on icon "button" at bounding box center [614, 25] width 12 height 12
